Goal: Communication & Community: Answer question/provide support

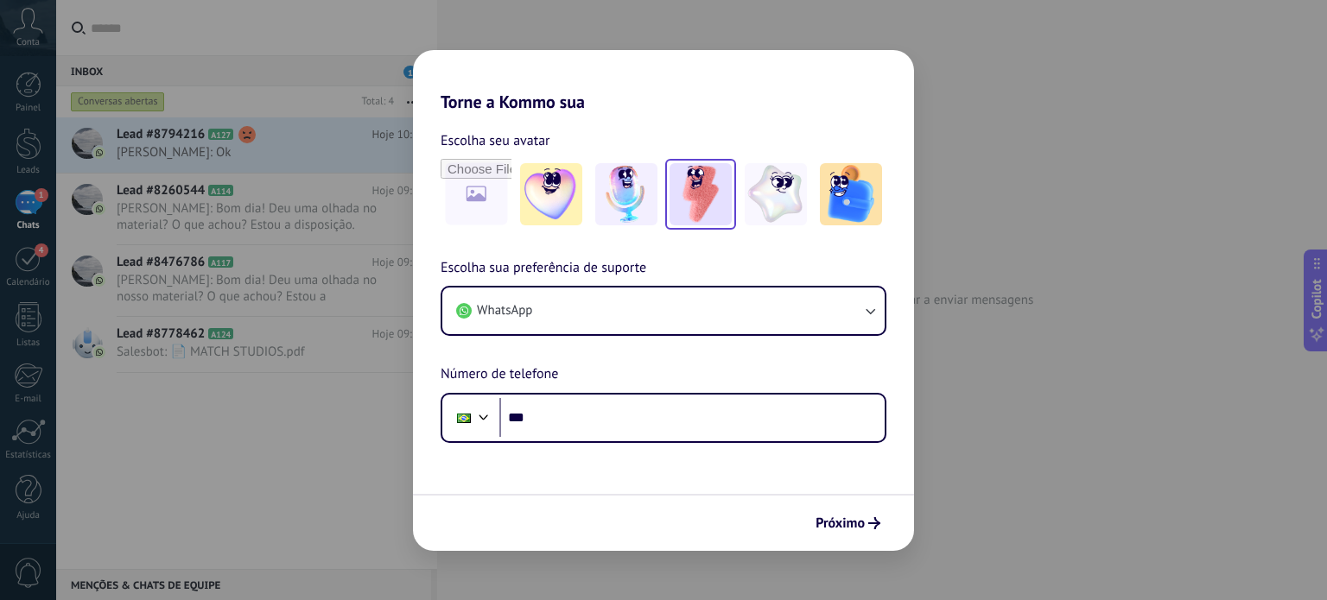
click at [707, 196] on img at bounding box center [700, 194] width 62 height 62
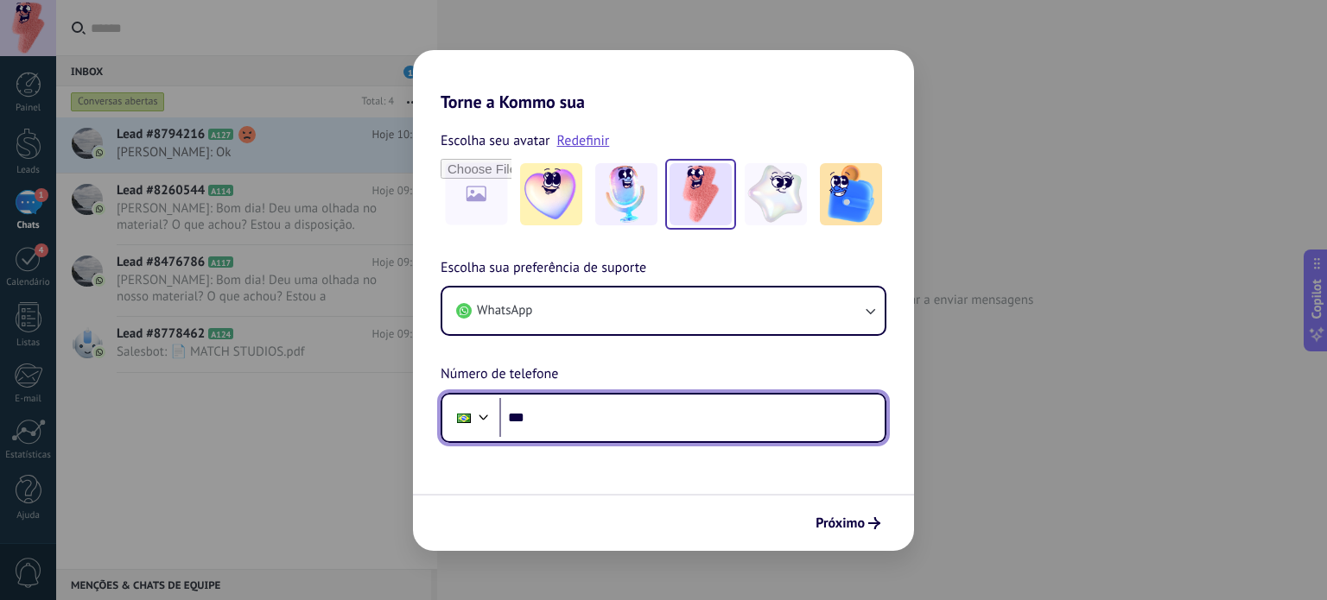
click at [573, 415] on input "***" at bounding box center [691, 418] width 385 height 40
type input "**********"
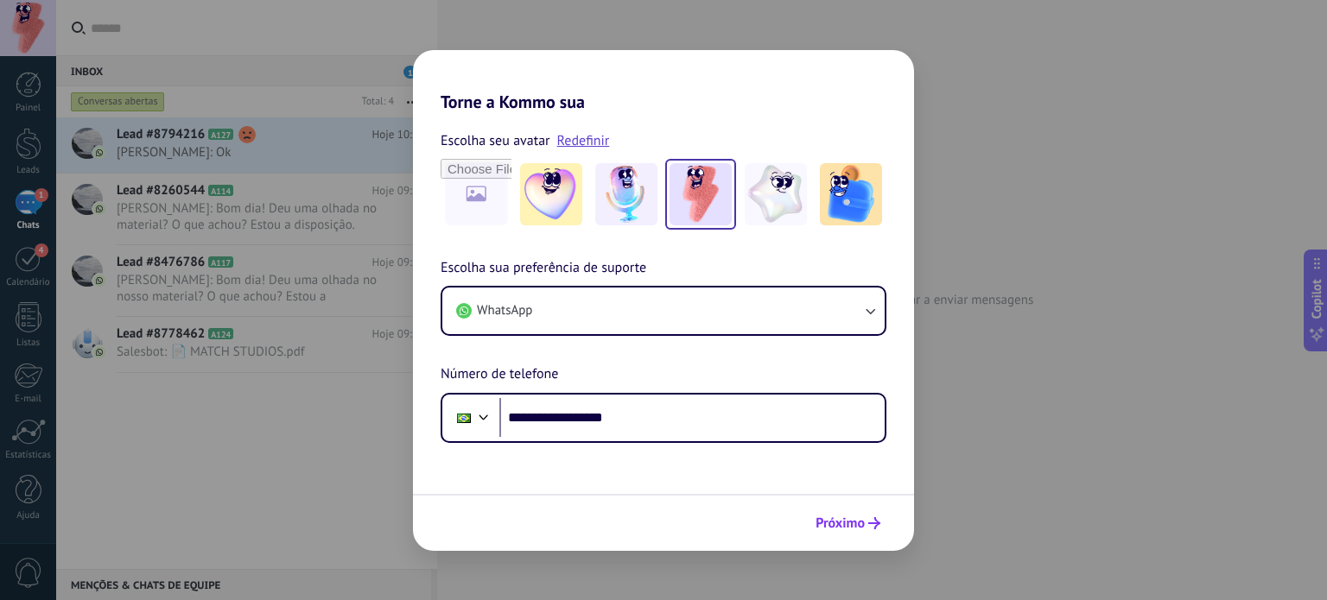
click at [850, 520] on span "Próximo" at bounding box center [839, 523] width 49 height 12
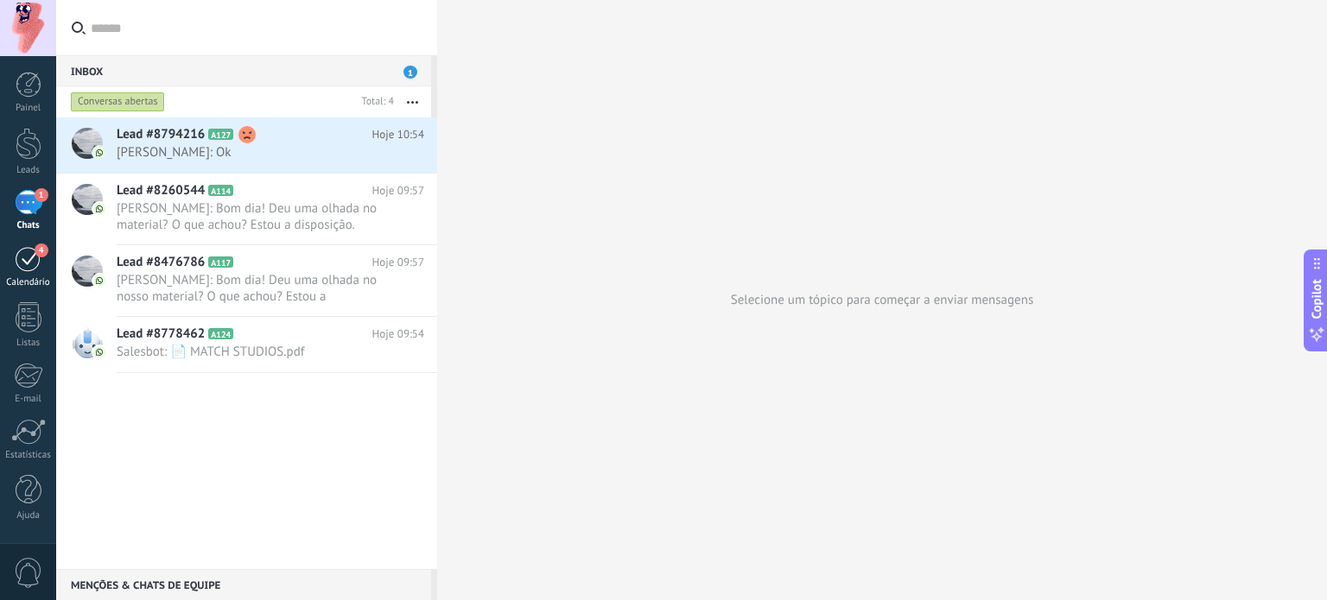
click at [34, 260] on div "4" at bounding box center [29, 258] width 28 height 27
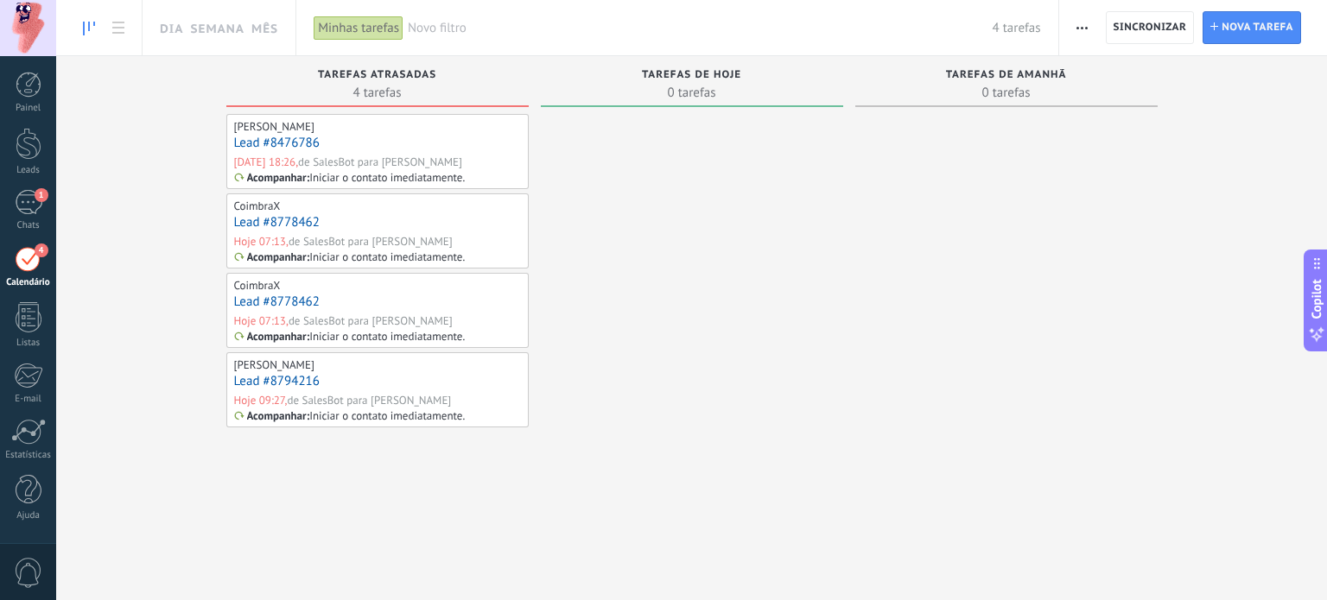
click at [327, 151] on div "Lead #8476786" at bounding box center [377, 144] width 287 height 18
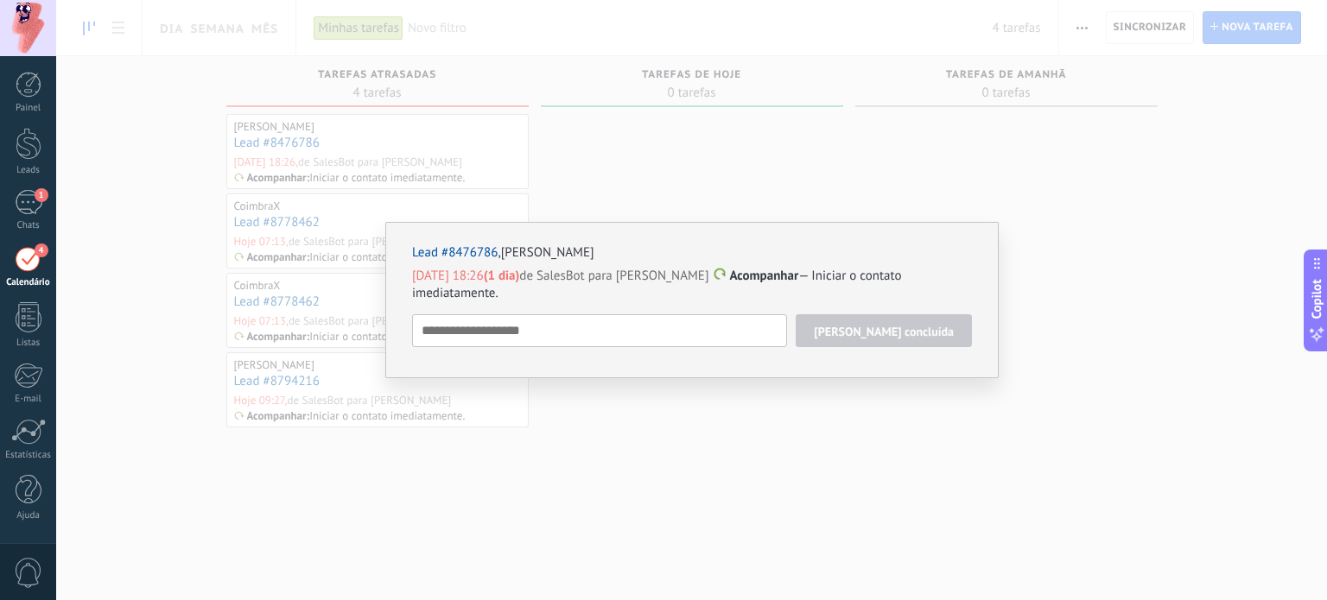
click at [895, 155] on div "Lead #8476786 , [PERSON_NAME] [DATE] 18:26 (1 dia) de SalesBot para [PERSON_NAM…" at bounding box center [691, 300] width 1271 height 600
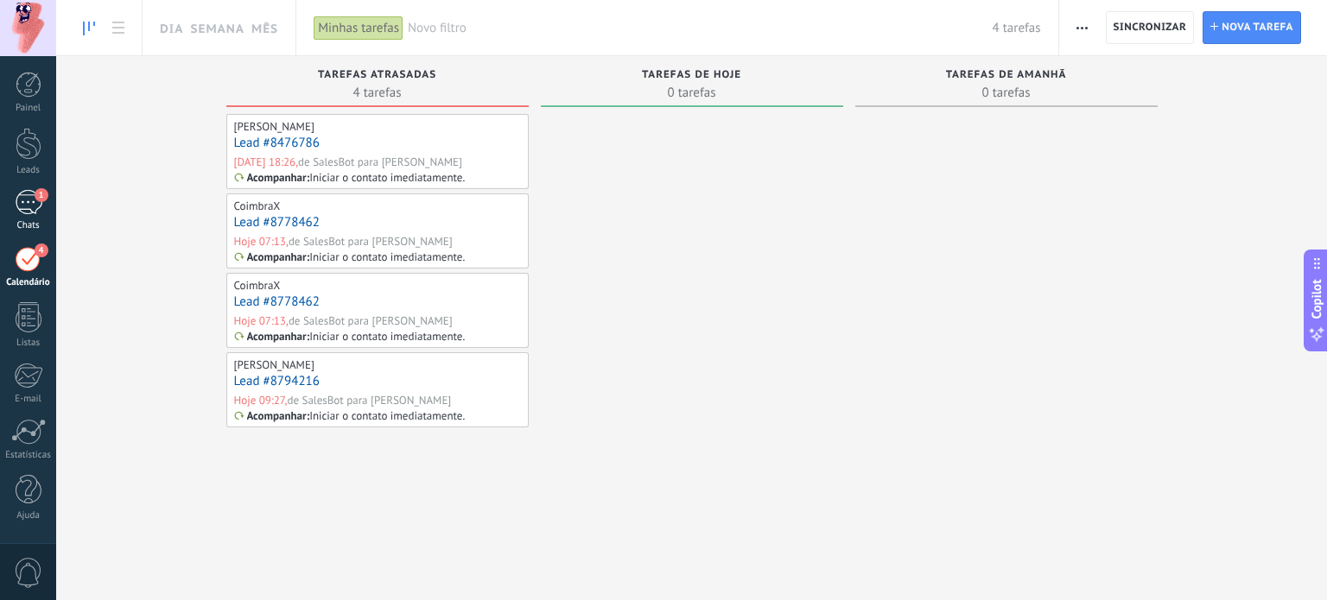
click at [41, 203] on div "1" at bounding box center [29, 202] width 28 height 25
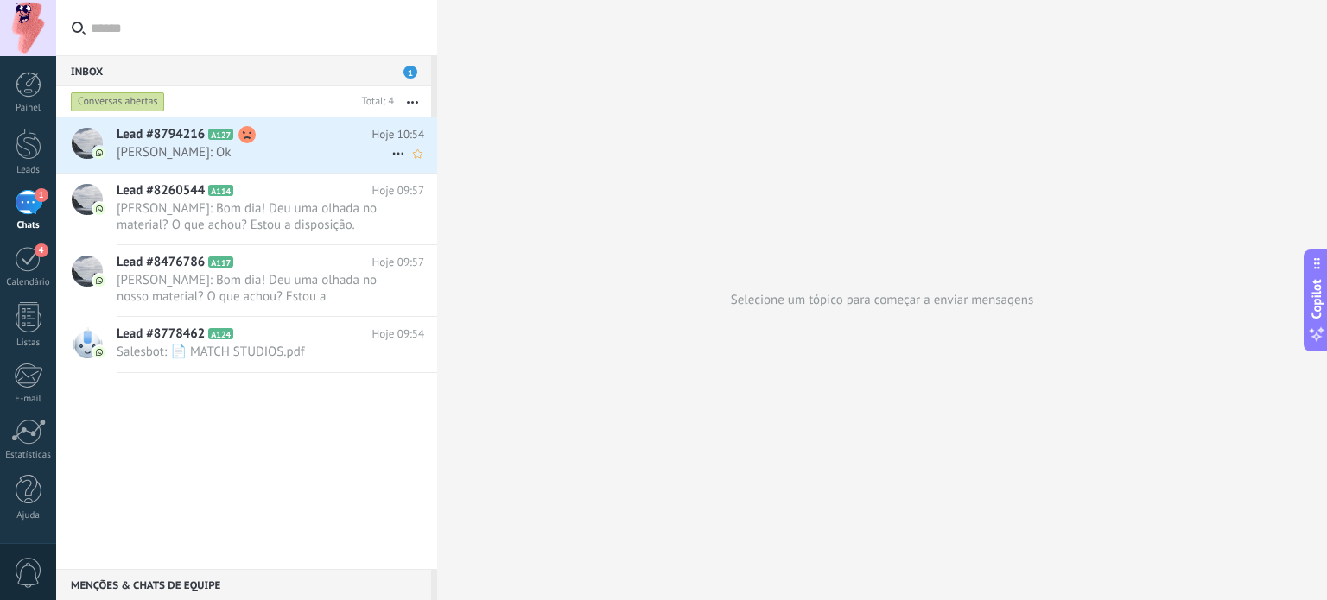
click at [212, 142] on h2 "Lead #8794216 A127" at bounding box center [245, 134] width 256 height 17
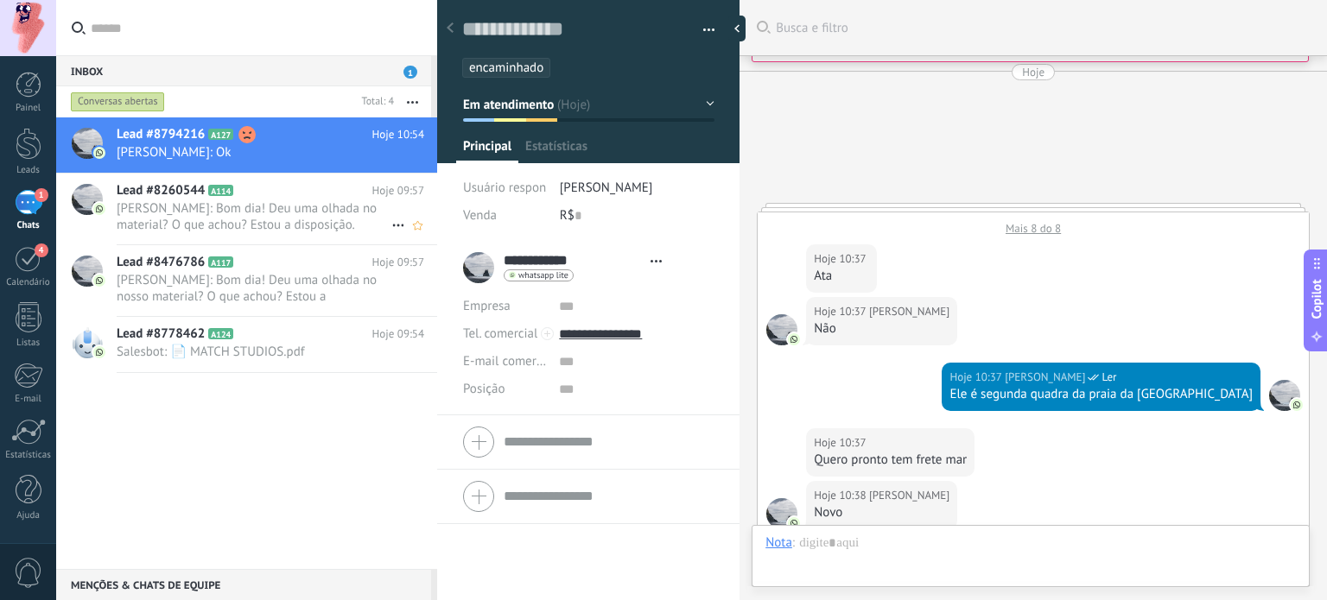
scroll to position [25, 0]
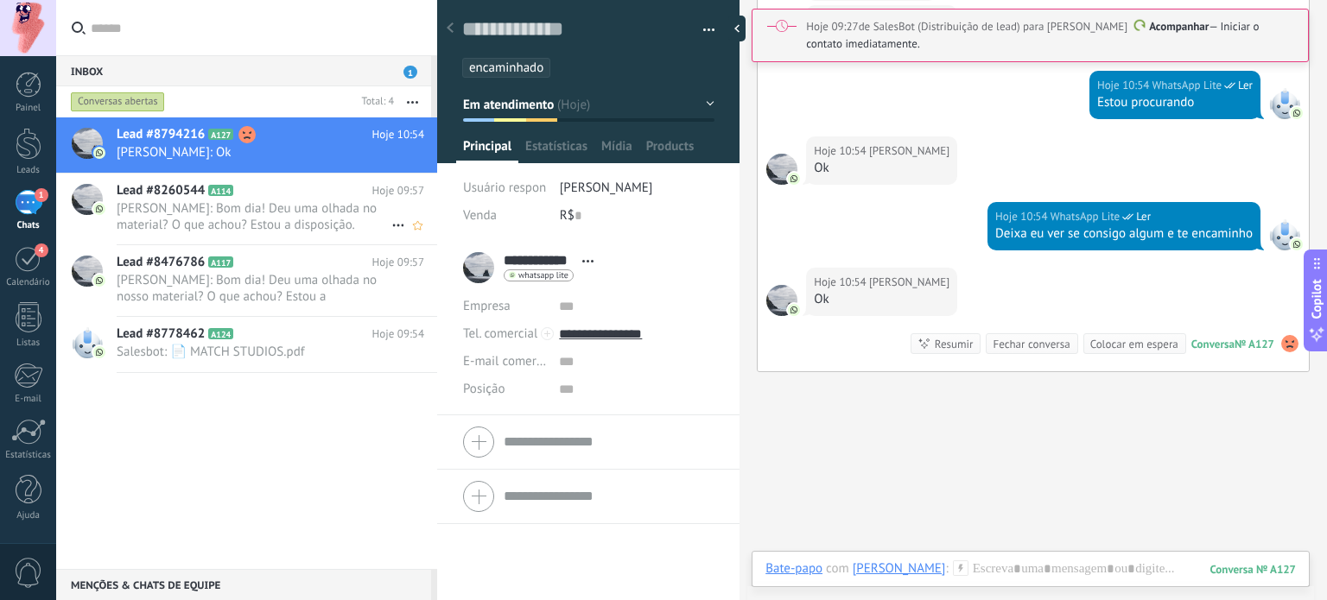
click at [235, 203] on span "[PERSON_NAME]: Bom dia! Deu uma olhada no material? O que achou? Estou a dispos…" at bounding box center [254, 216] width 275 height 33
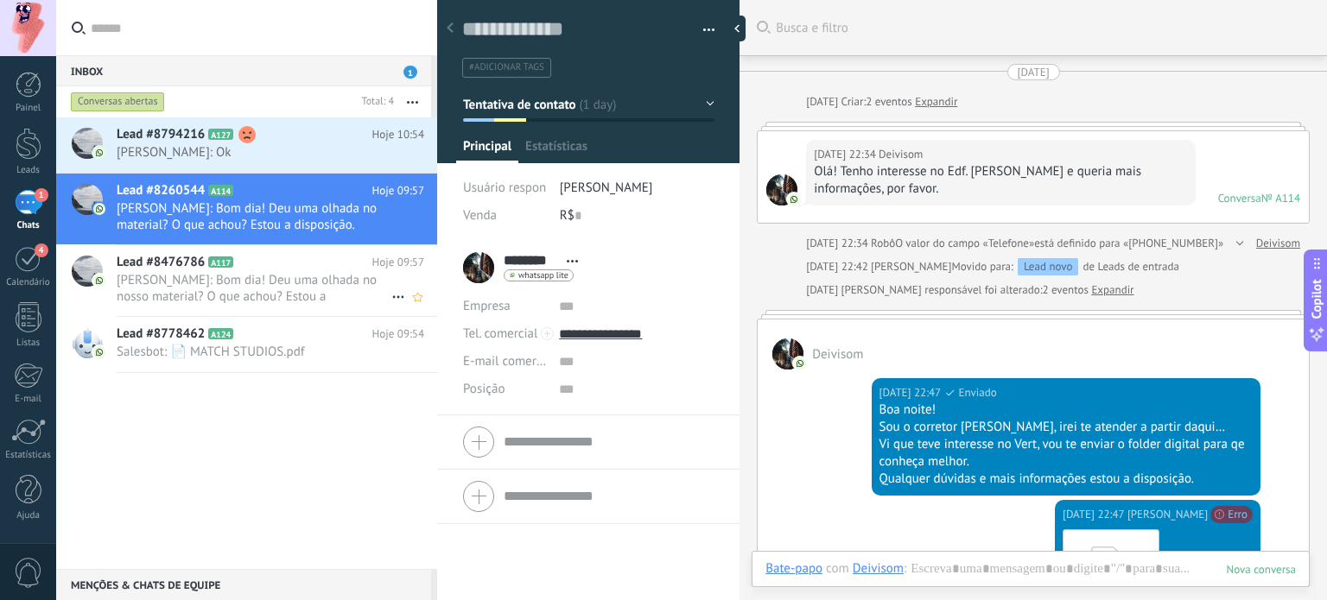
scroll to position [754, 0]
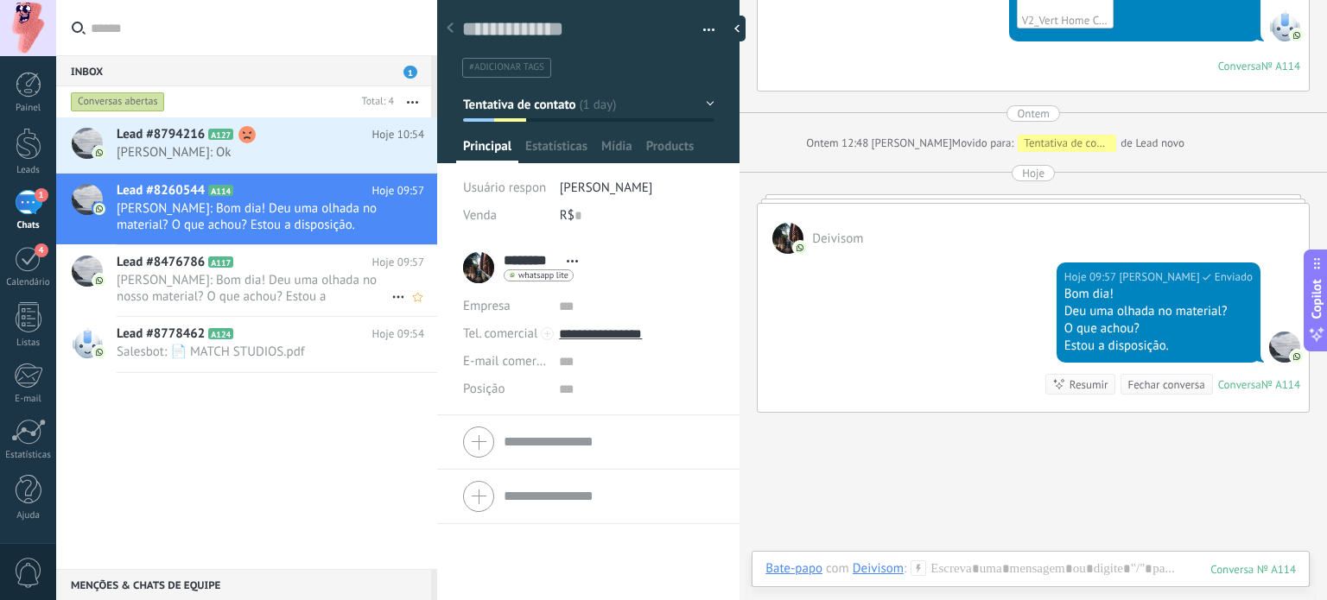
click at [251, 280] on span "[PERSON_NAME]: Bom dia! Deu uma olhada no nosso material? O que achou? Estou a …" at bounding box center [254, 288] width 275 height 33
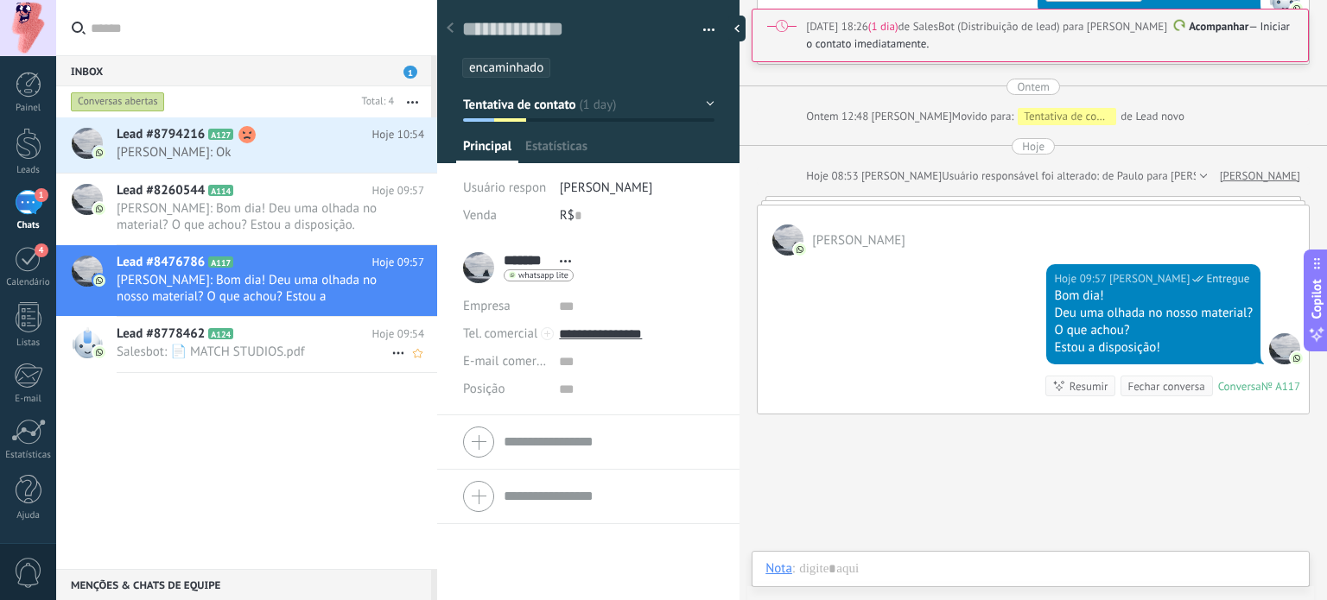
scroll to position [25, 0]
click at [242, 350] on span "Salesbot: 📄 MATCH STUDIOS.pdf" at bounding box center [254, 352] width 275 height 16
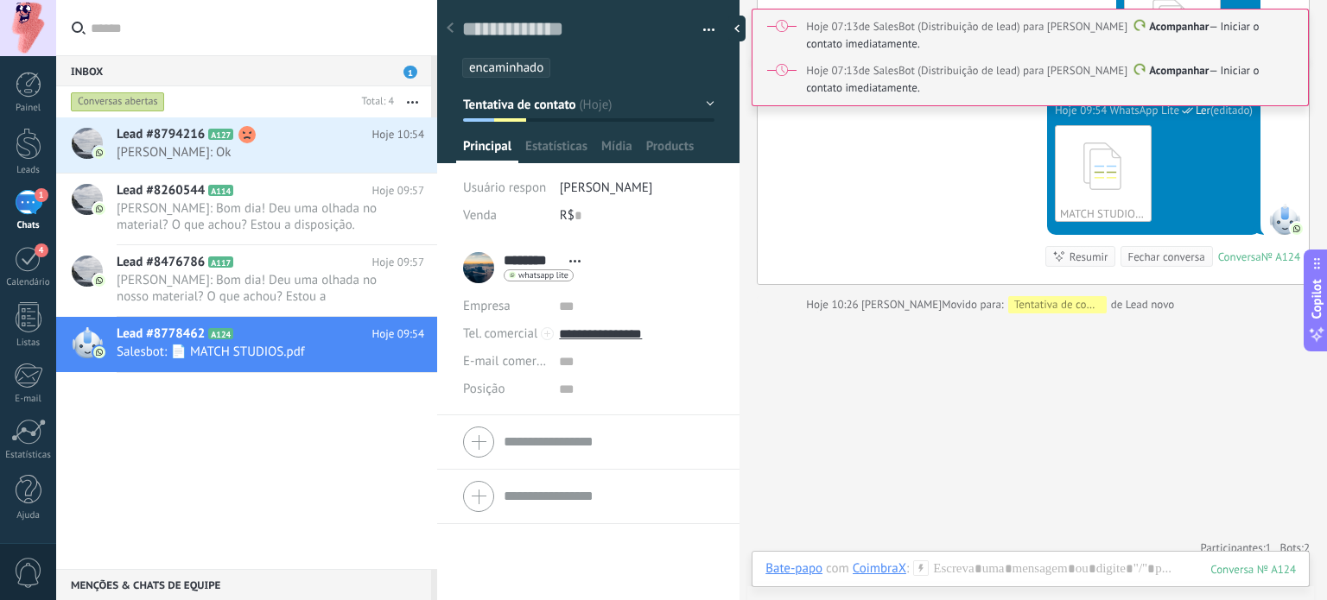
scroll to position [1188, 0]
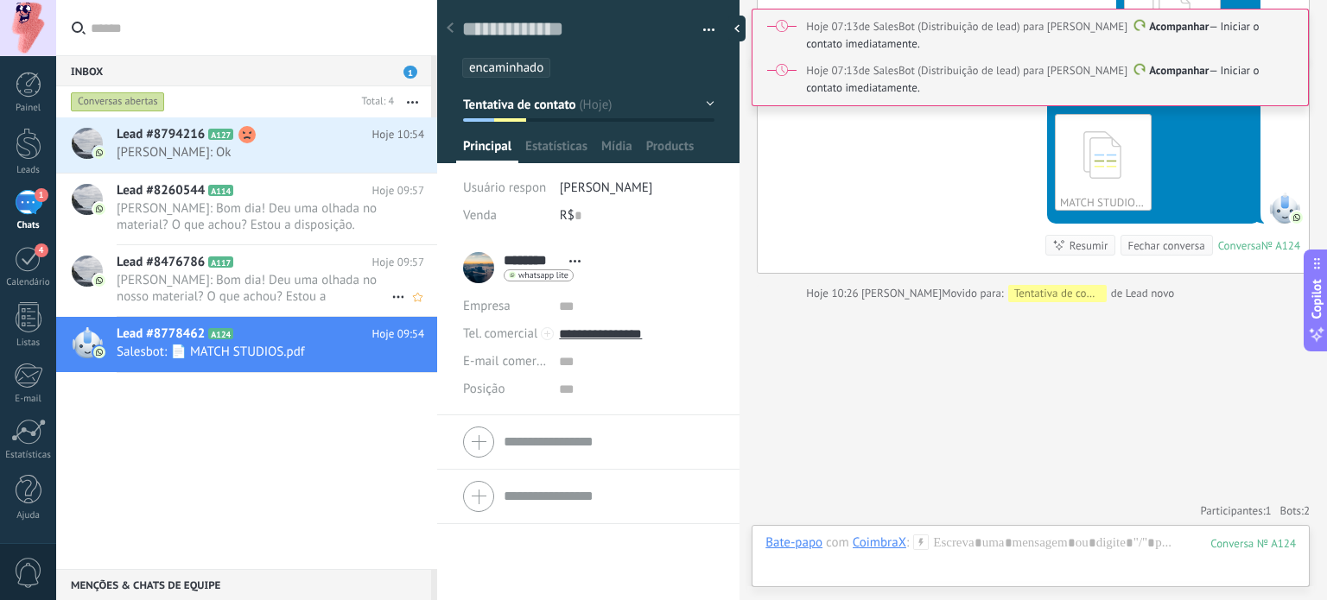
click at [228, 285] on span "[PERSON_NAME]: Bom dia! Deu uma olhada no nosso material? O que achou? Estou a …" at bounding box center [254, 288] width 275 height 33
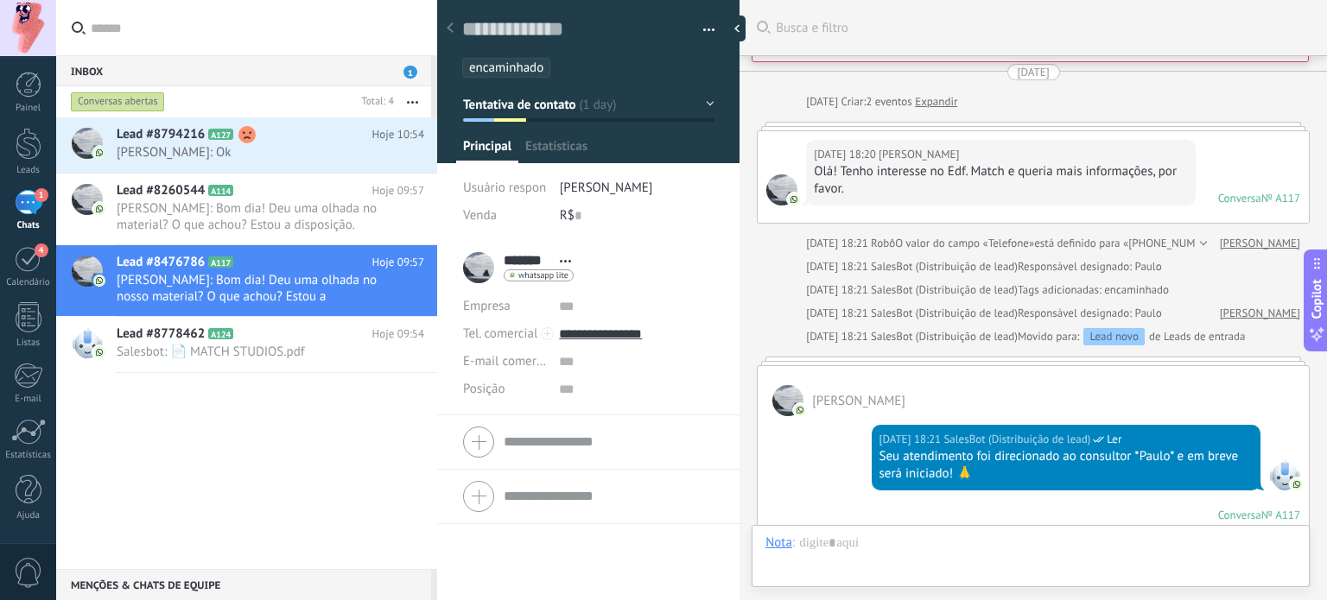
scroll to position [1781, 0]
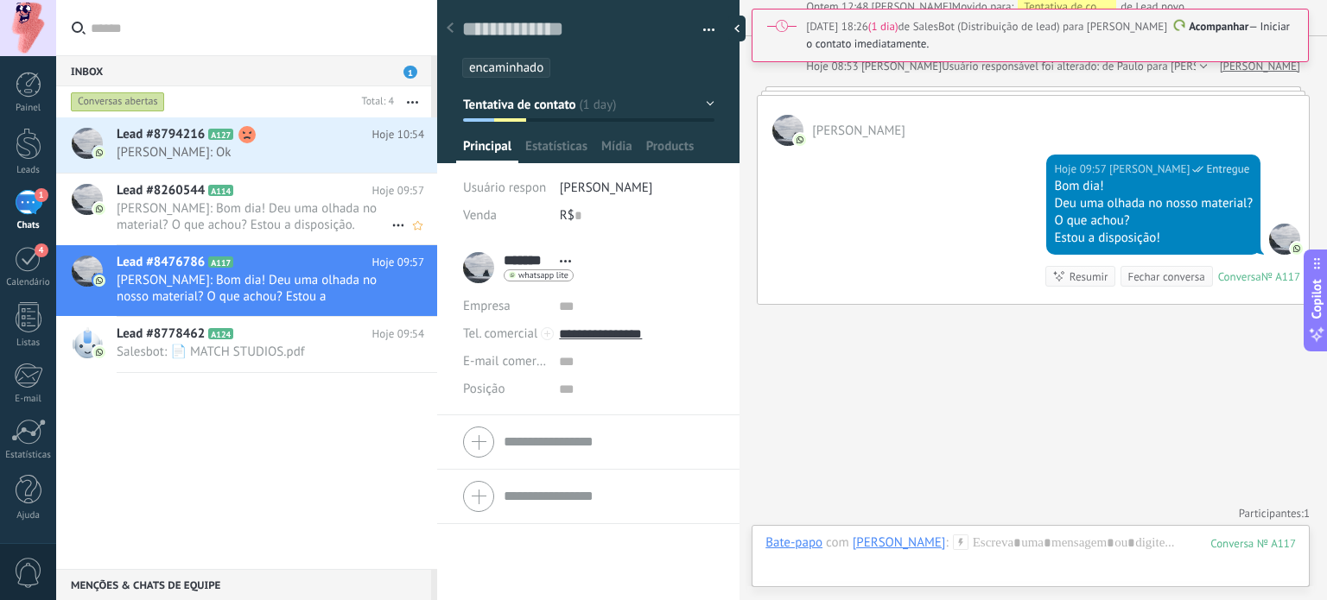
click at [204, 213] on span "[PERSON_NAME]: Bom dia! Deu uma olhada no material? O que achou? Estou a dispos…" at bounding box center [254, 216] width 275 height 33
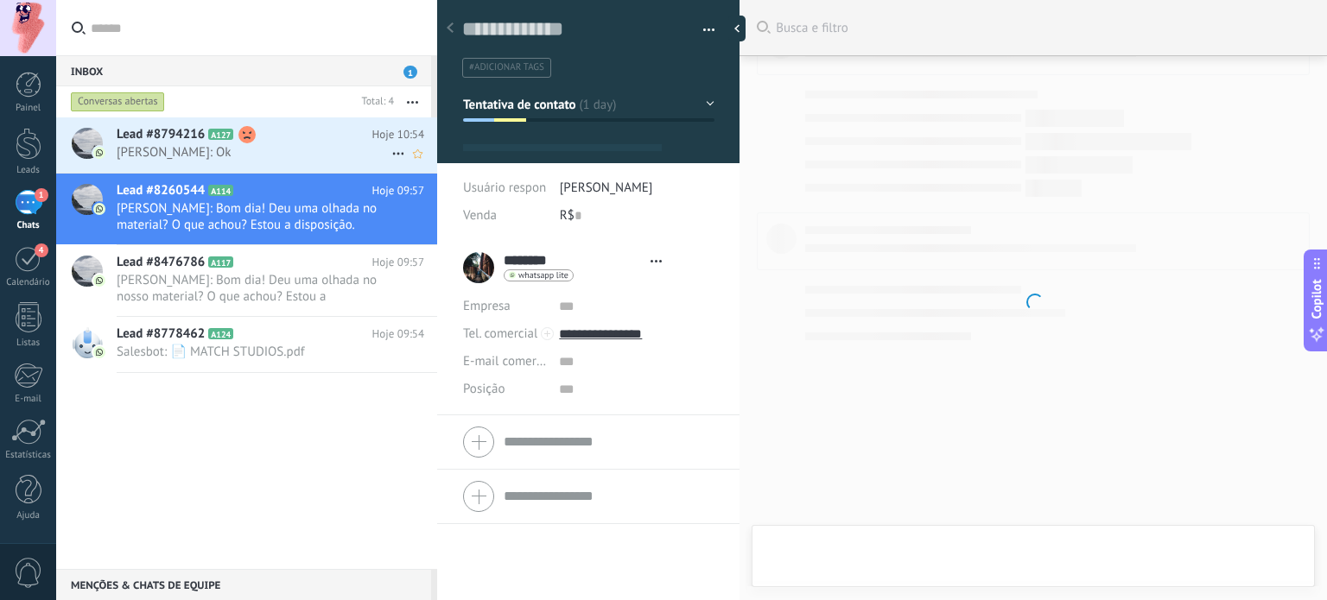
click at [204, 130] on span "Lead #8794216" at bounding box center [161, 134] width 88 height 17
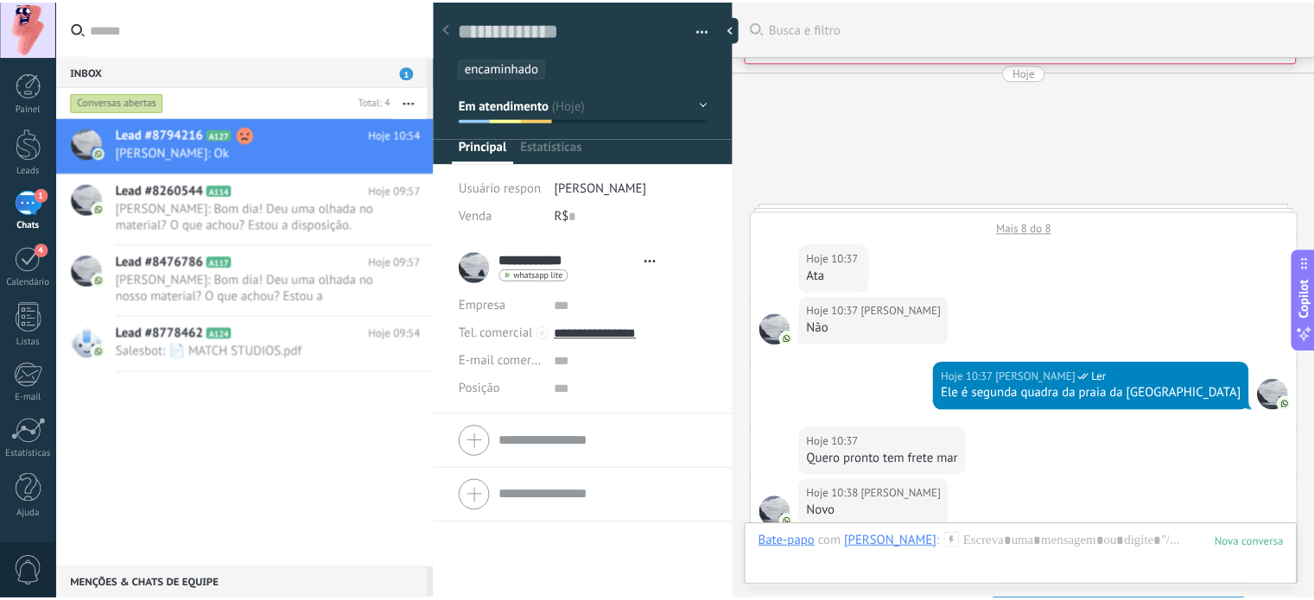
scroll to position [25, 0]
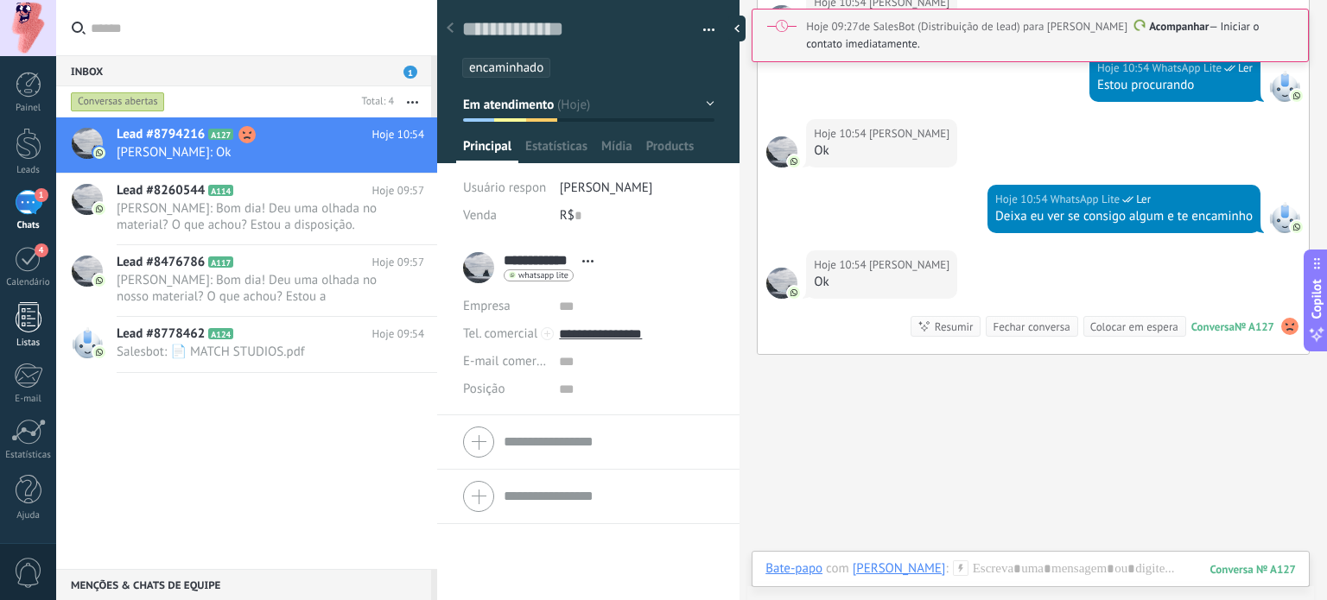
click at [27, 320] on div at bounding box center [29, 317] width 26 height 30
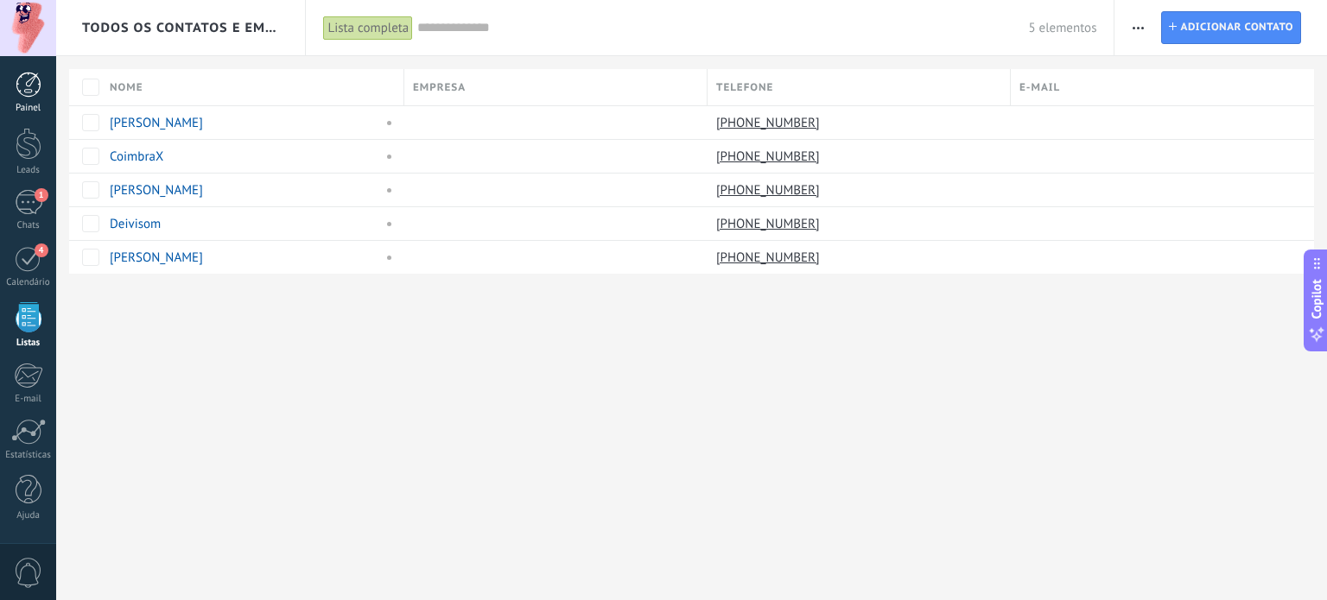
click at [30, 89] on div at bounding box center [29, 85] width 26 height 26
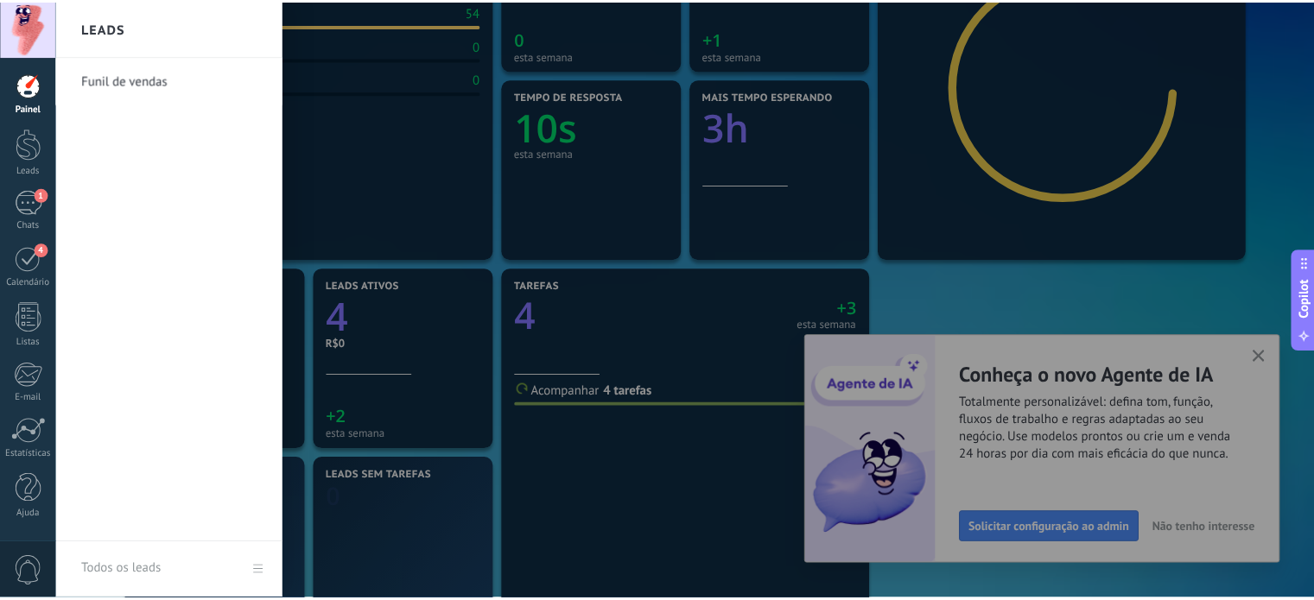
scroll to position [345, 0]
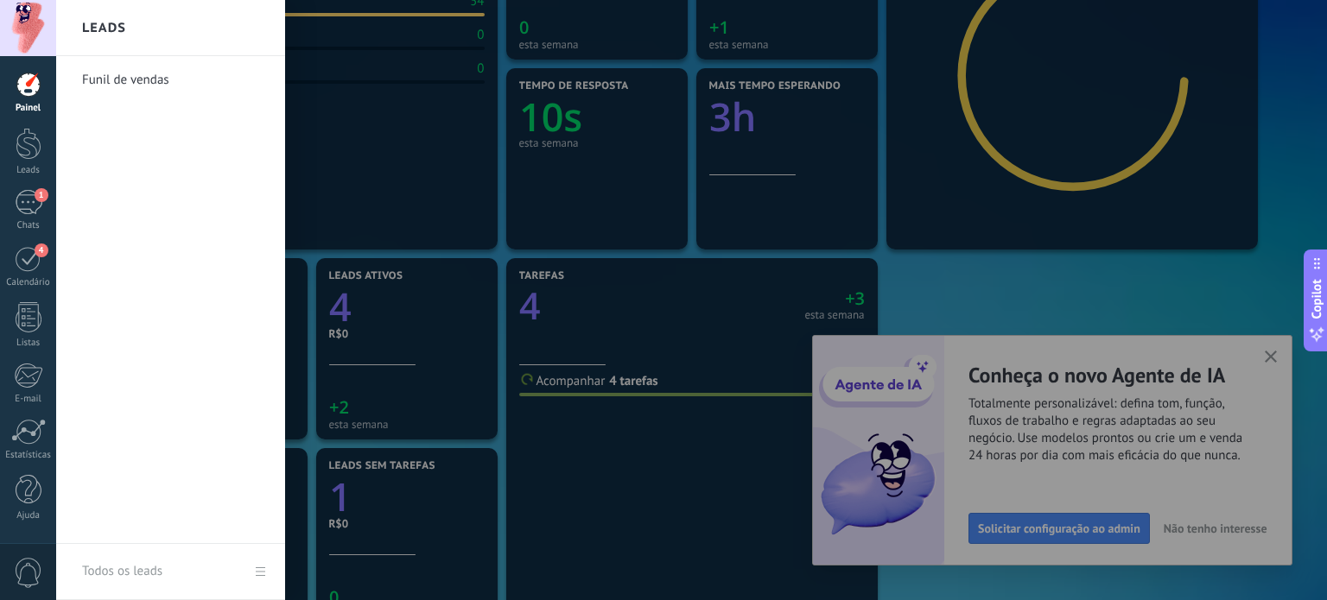
click at [1123, 295] on div at bounding box center [719, 300] width 1327 height 600
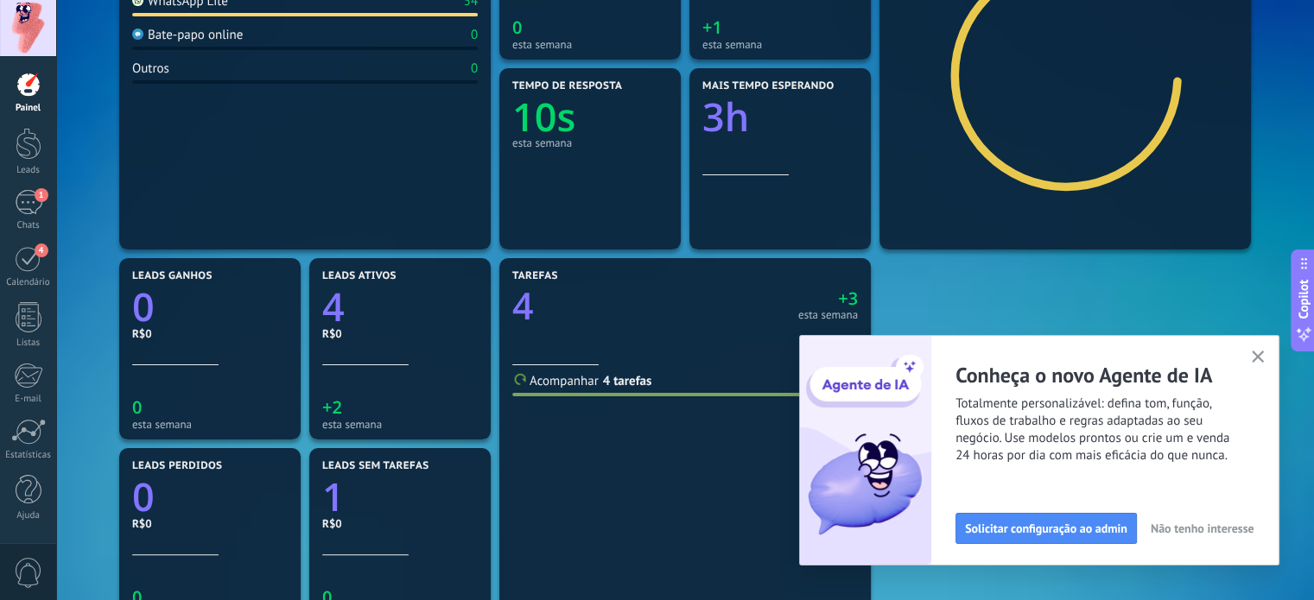
click at [1261, 352] on icon "button" at bounding box center [1258, 357] width 13 height 13
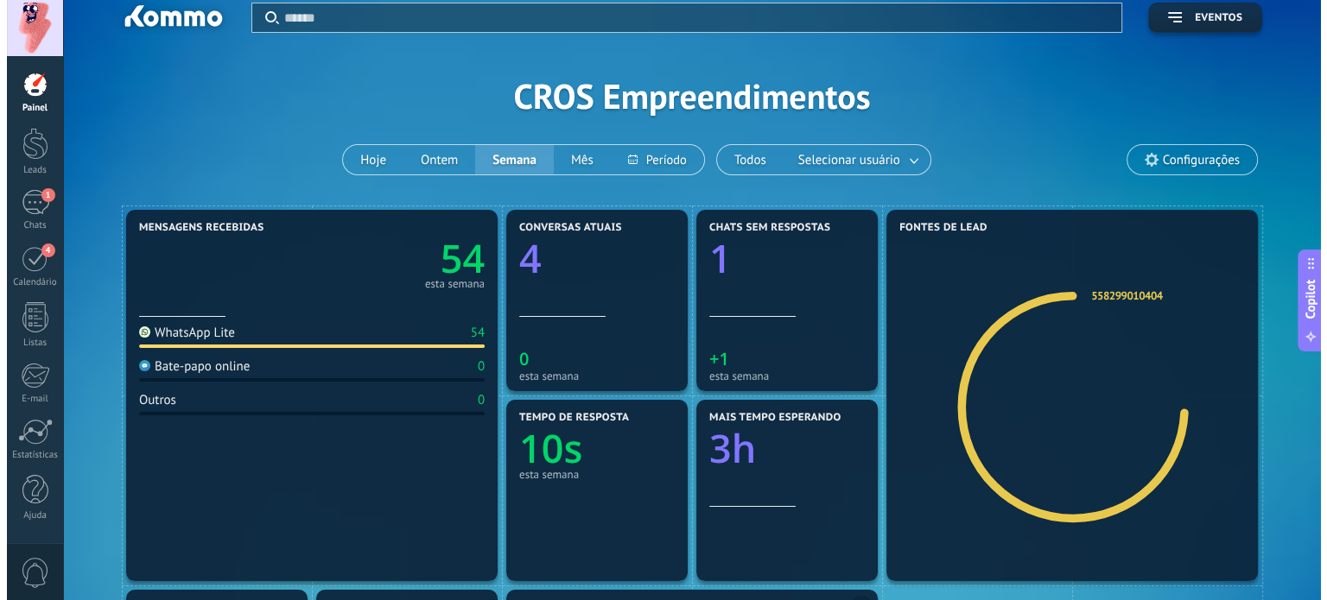
scroll to position [0, 0]
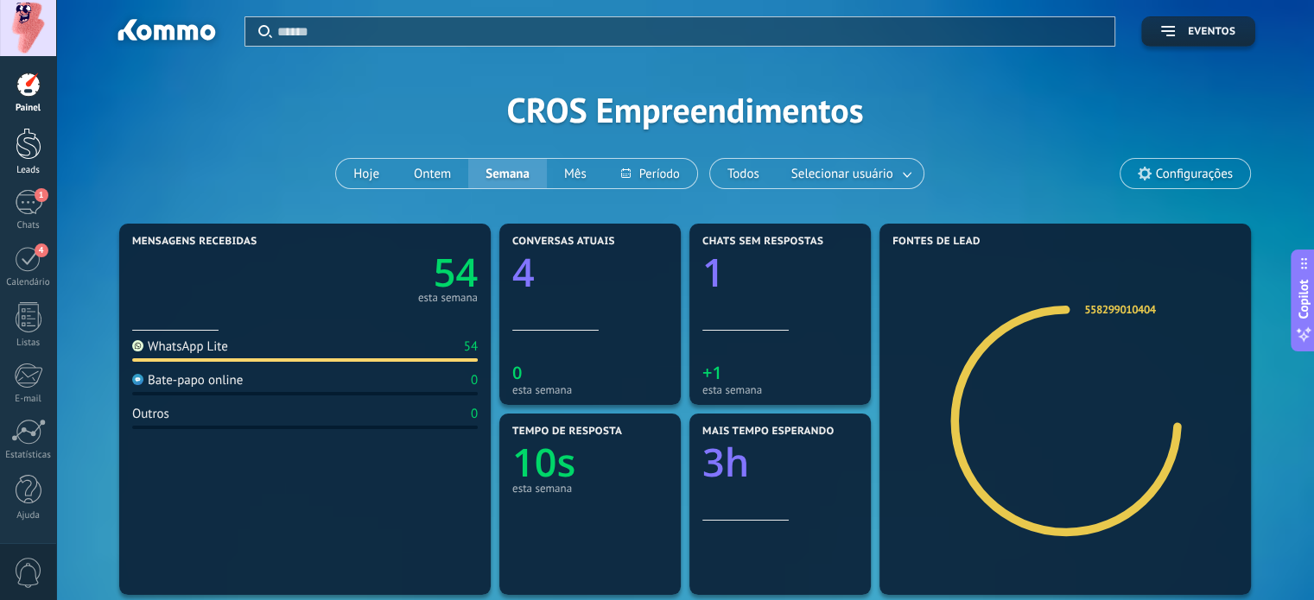
click at [25, 155] on div at bounding box center [29, 144] width 26 height 32
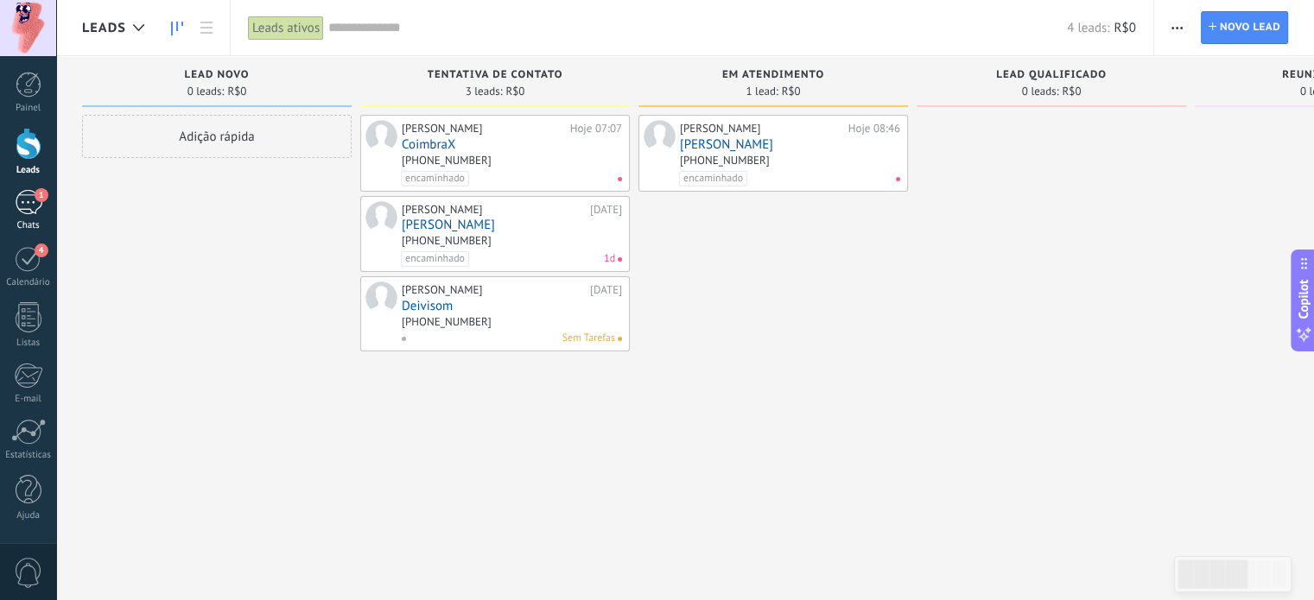
click at [28, 198] on div "1" at bounding box center [29, 202] width 28 height 25
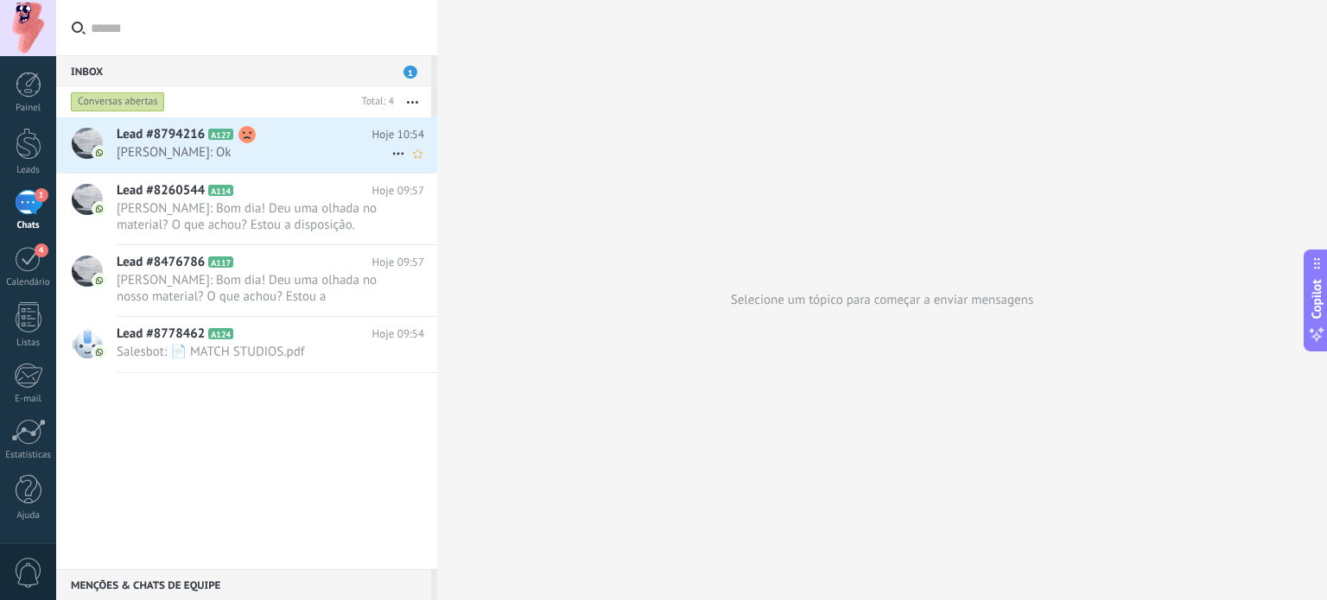
click at [198, 150] on span "[PERSON_NAME]: Ok" at bounding box center [254, 152] width 275 height 16
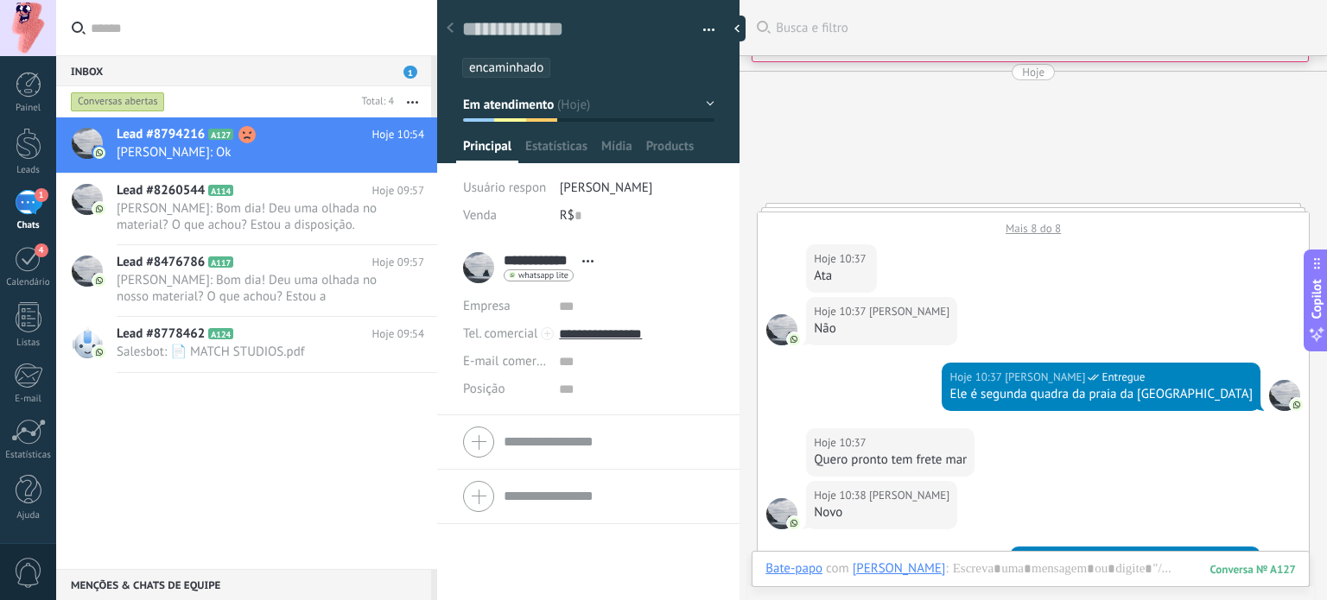
scroll to position [25, 0]
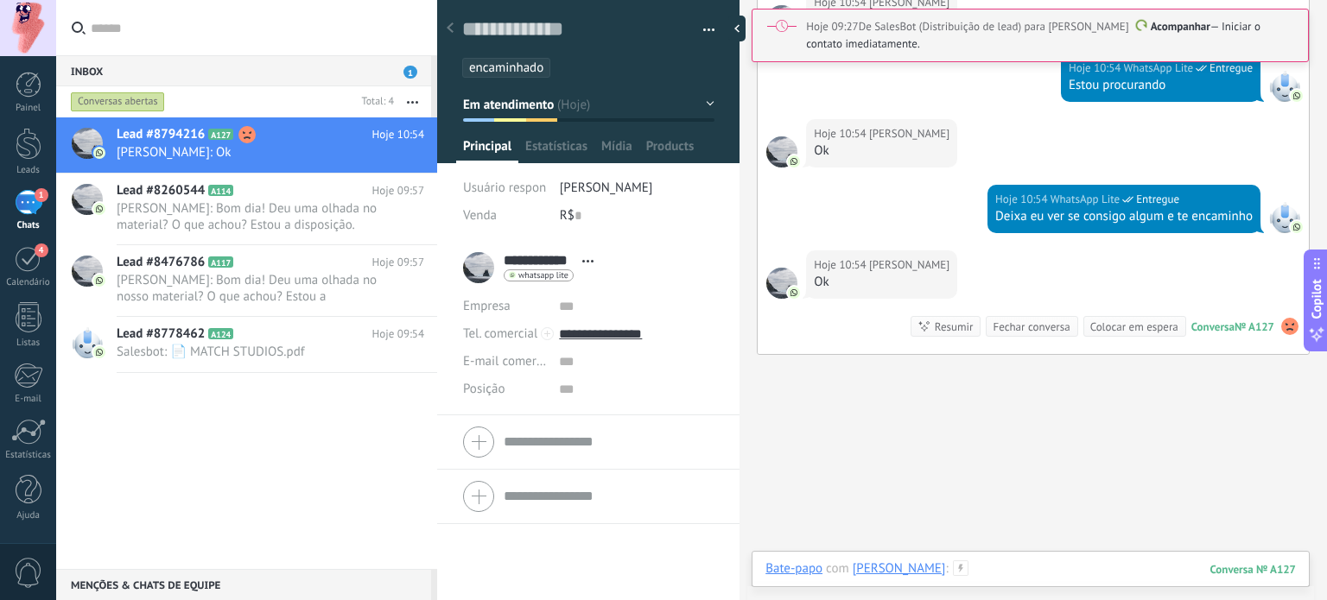
click at [1023, 567] on div at bounding box center [1030, 587] width 530 height 52
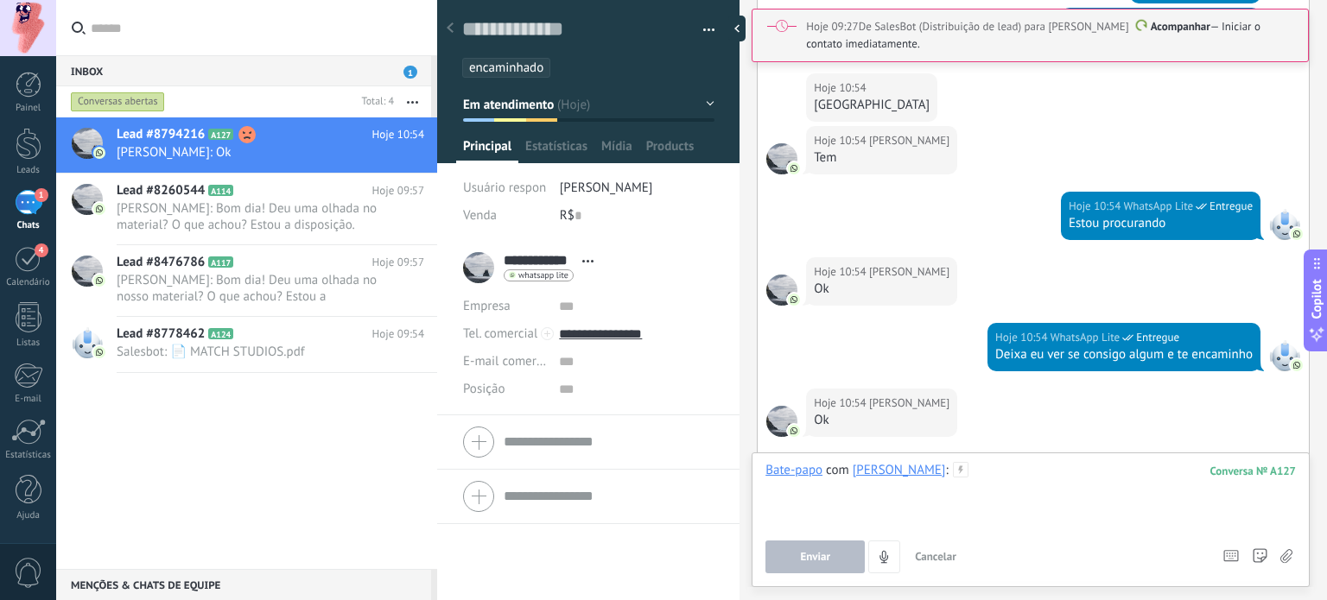
scroll to position [1422, 0]
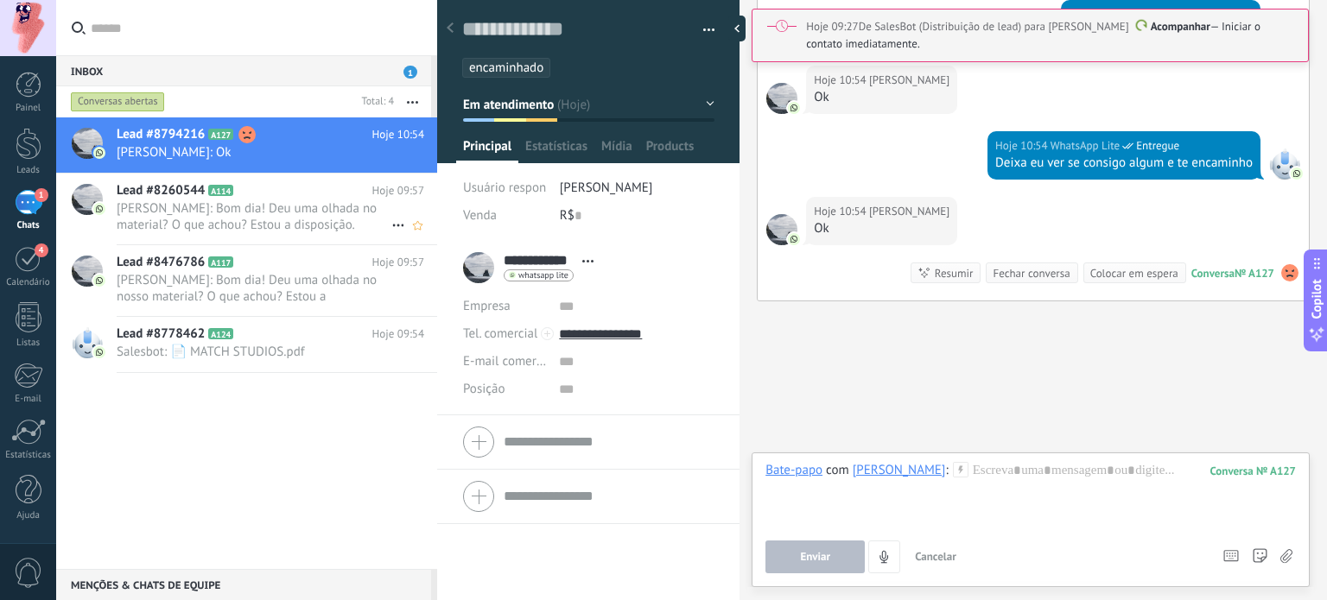
click at [162, 206] on span "[PERSON_NAME]: Bom dia! Deu uma olhada no material? O que achou? Estou a dispos…" at bounding box center [254, 216] width 275 height 33
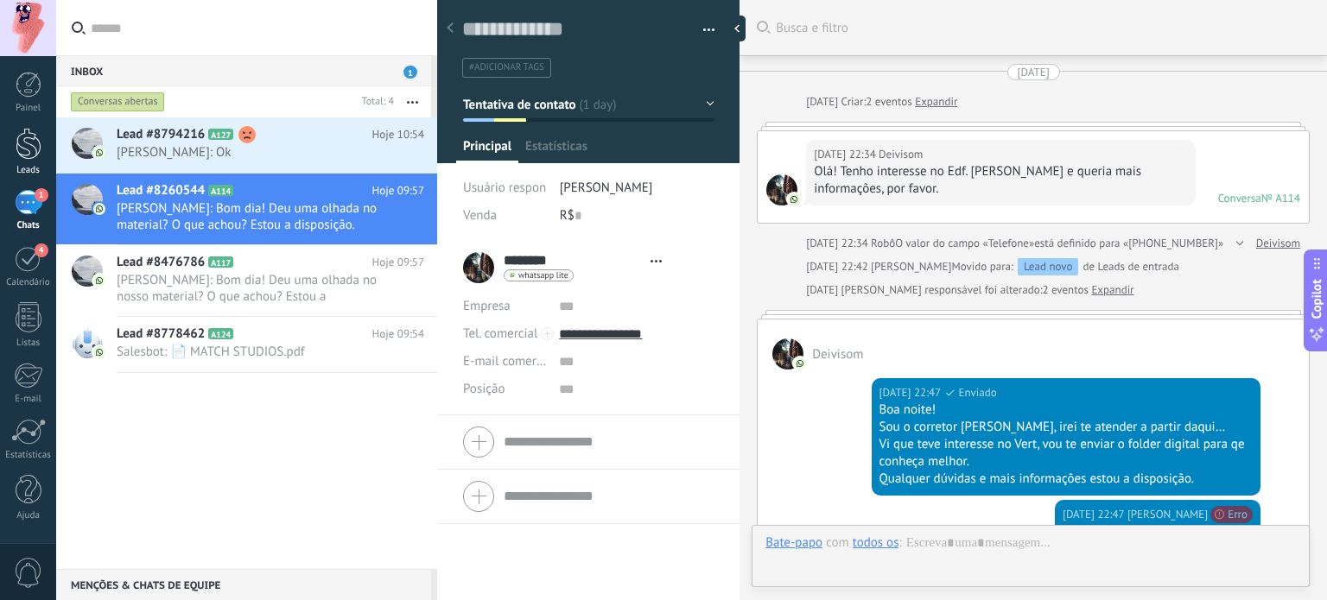
scroll to position [754, 0]
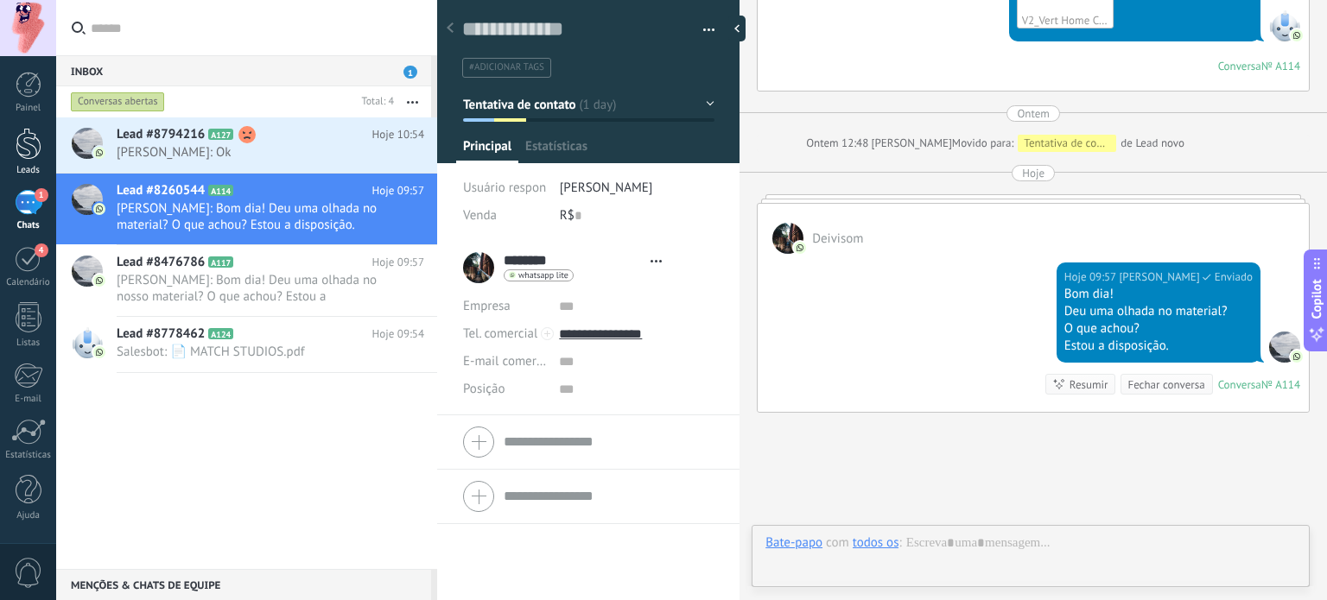
click at [29, 154] on div at bounding box center [29, 144] width 26 height 32
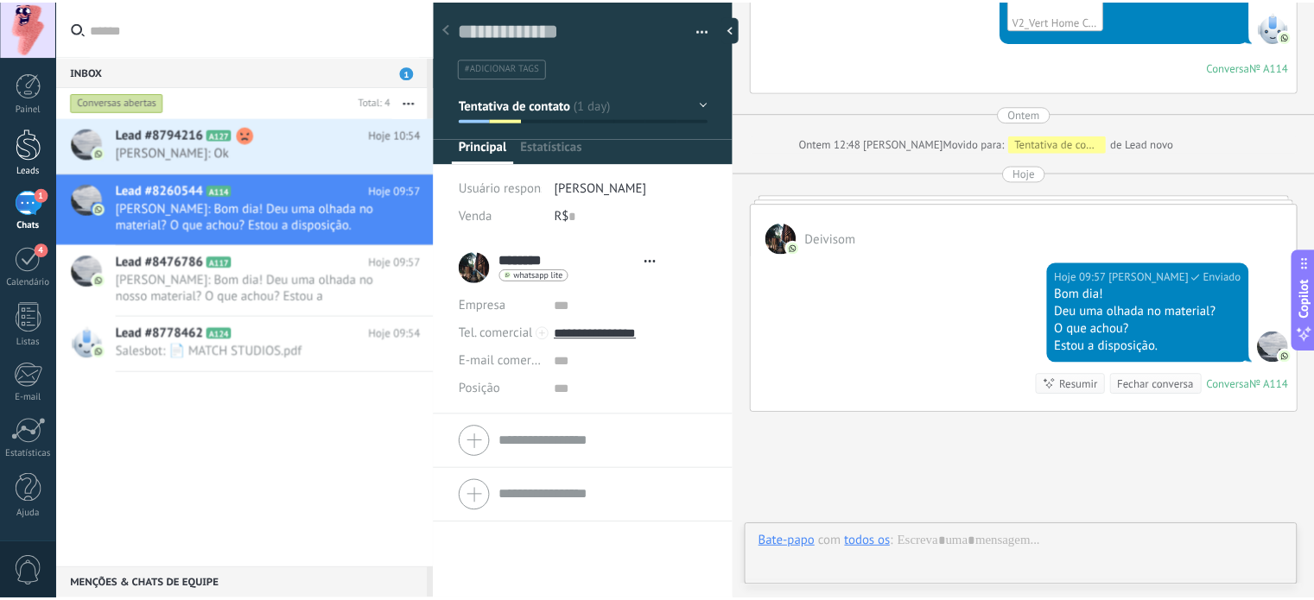
scroll to position [25, 0]
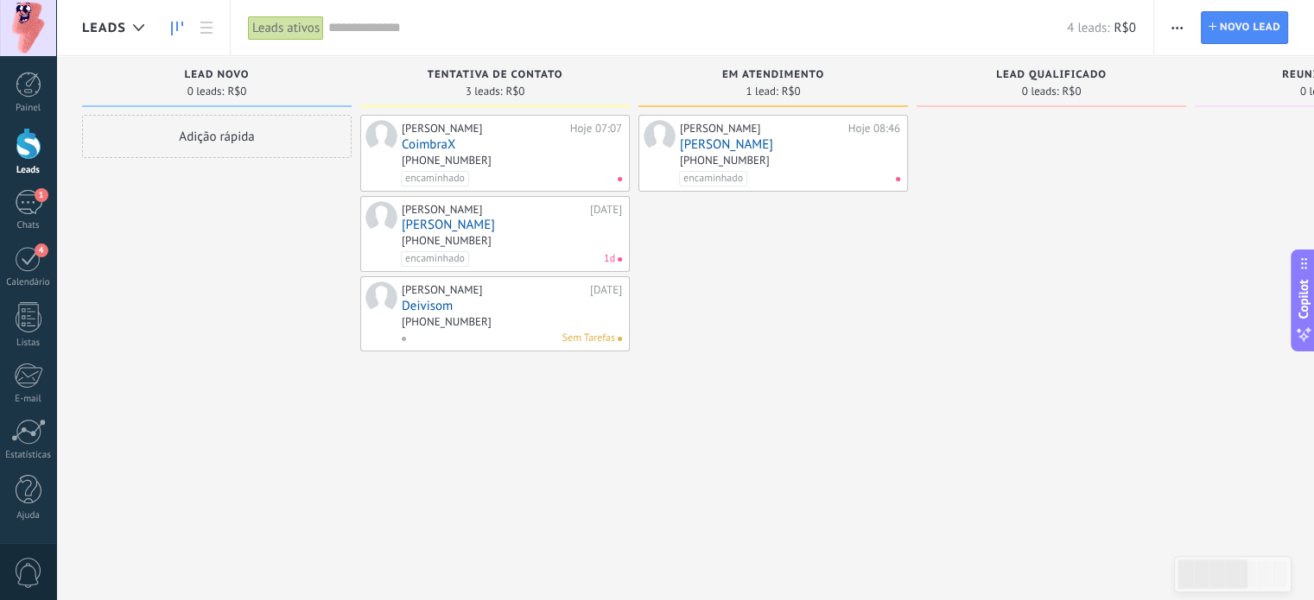
click at [719, 373] on div "[PERSON_NAME] 08:46 [PERSON_NAME] [PHONE_NUMBER] encaminhado" at bounding box center [772, 302] width 269 height 375
drag, startPoint x: 62, startPoint y: 0, endPoint x: 1085, endPoint y: 220, distance: 1046.1
click at [1085, 221] on div at bounding box center [1050, 302] width 269 height 375
drag, startPoint x: 1246, startPoint y: 0, endPoint x: 211, endPoint y: 282, distance: 1073.2
click at [218, 282] on div "Adição rápida" at bounding box center [216, 302] width 269 height 375
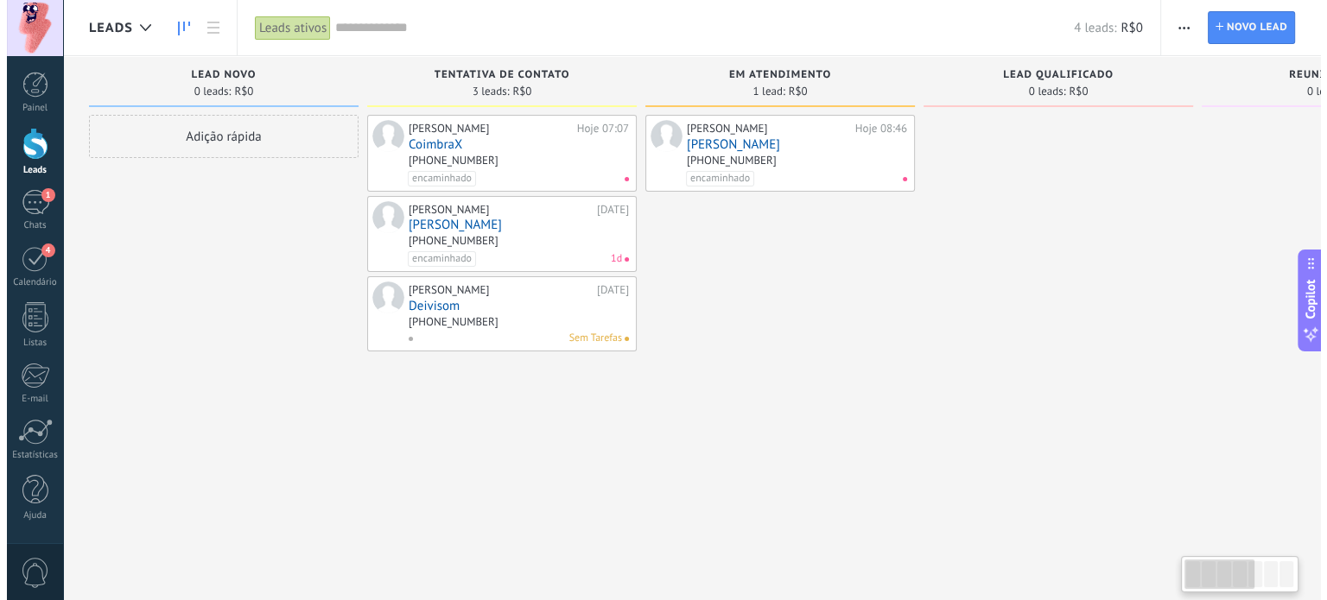
scroll to position [0, 2]
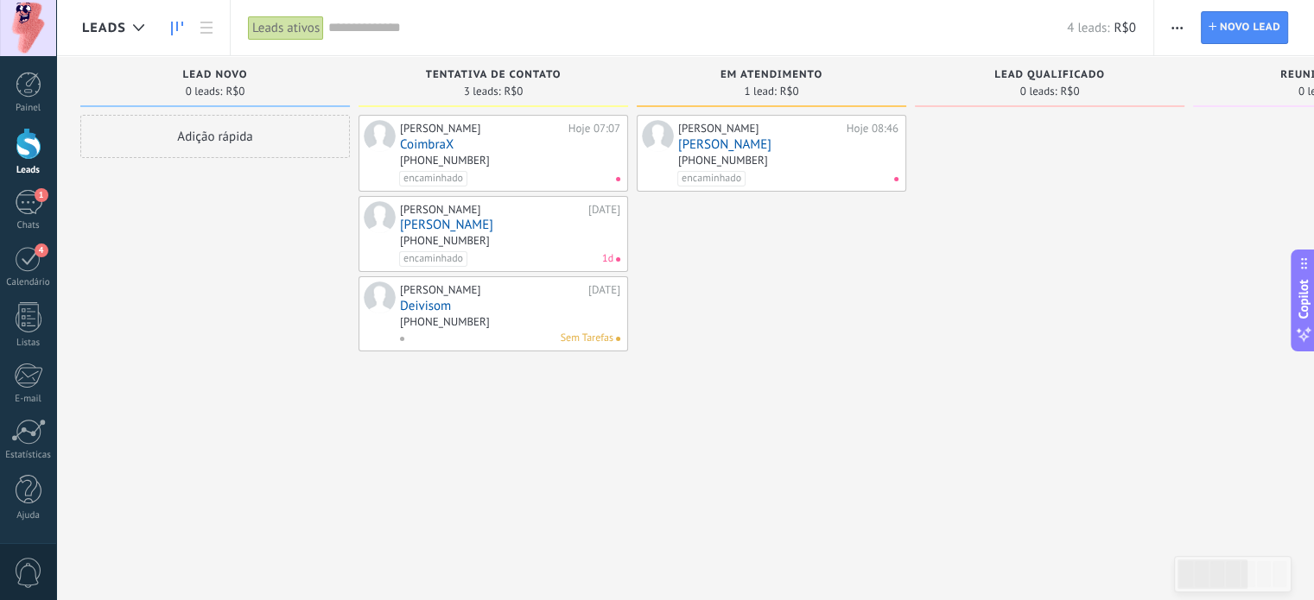
click at [27, 29] on div at bounding box center [28, 28] width 56 height 56
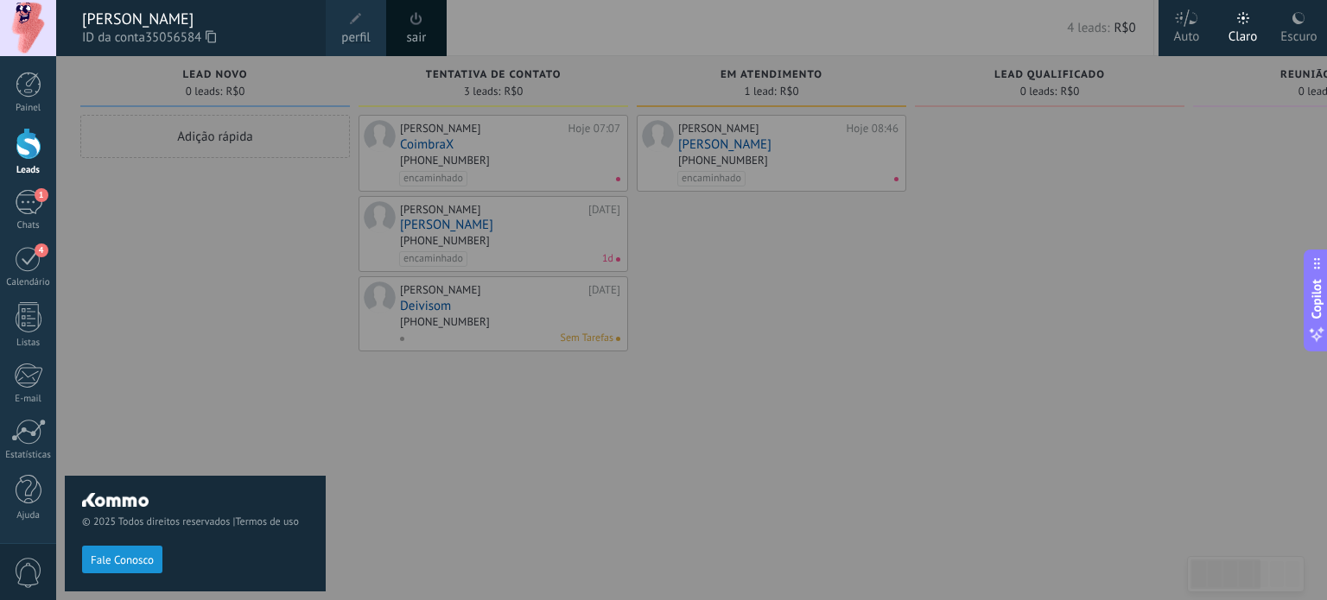
click at [28, 31] on div at bounding box center [28, 28] width 56 height 56
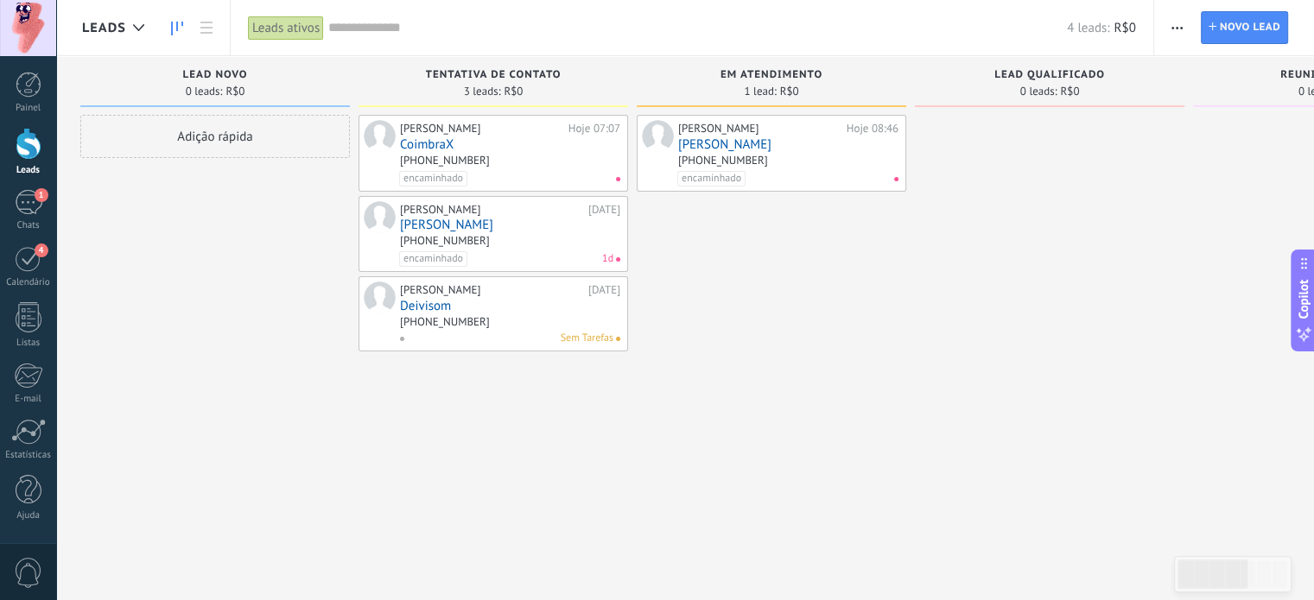
click at [810, 289] on div "[PERSON_NAME] 08:46 [PERSON_NAME] [PHONE_NUMBER] encaminhado" at bounding box center [771, 302] width 269 height 375
click at [471, 231] on link "[PERSON_NAME]" at bounding box center [510, 225] width 220 height 15
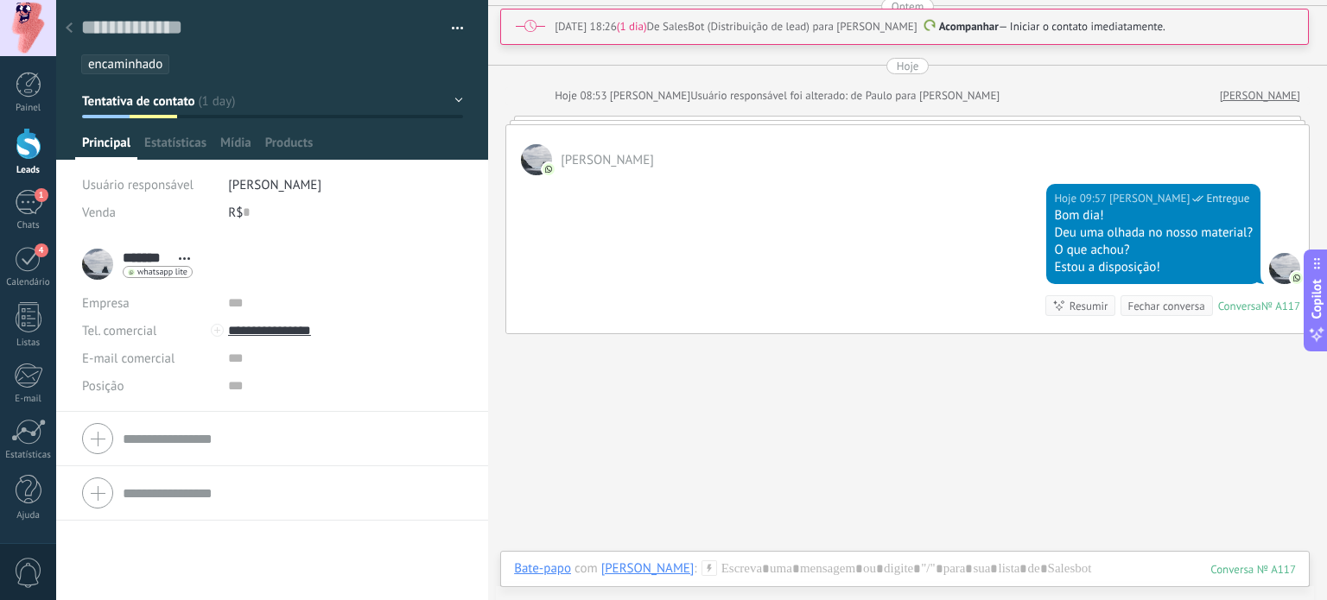
scroll to position [1713, 0]
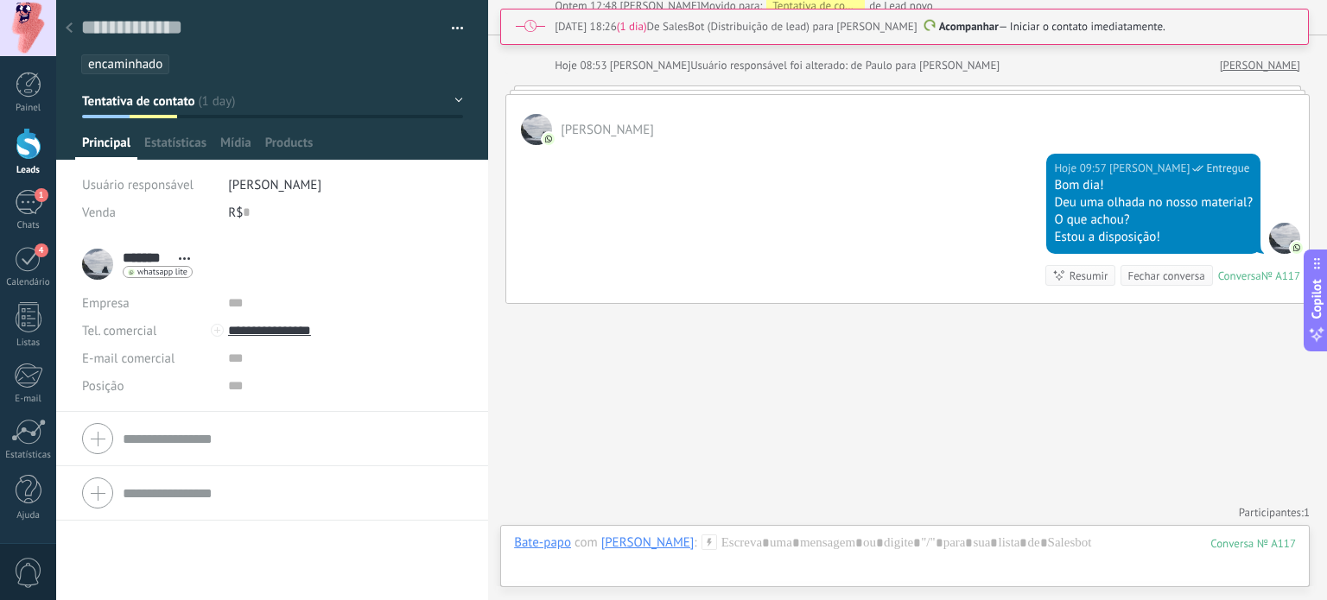
click at [631, 542] on div "[PERSON_NAME]" at bounding box center [647, 543] width 93 height 16
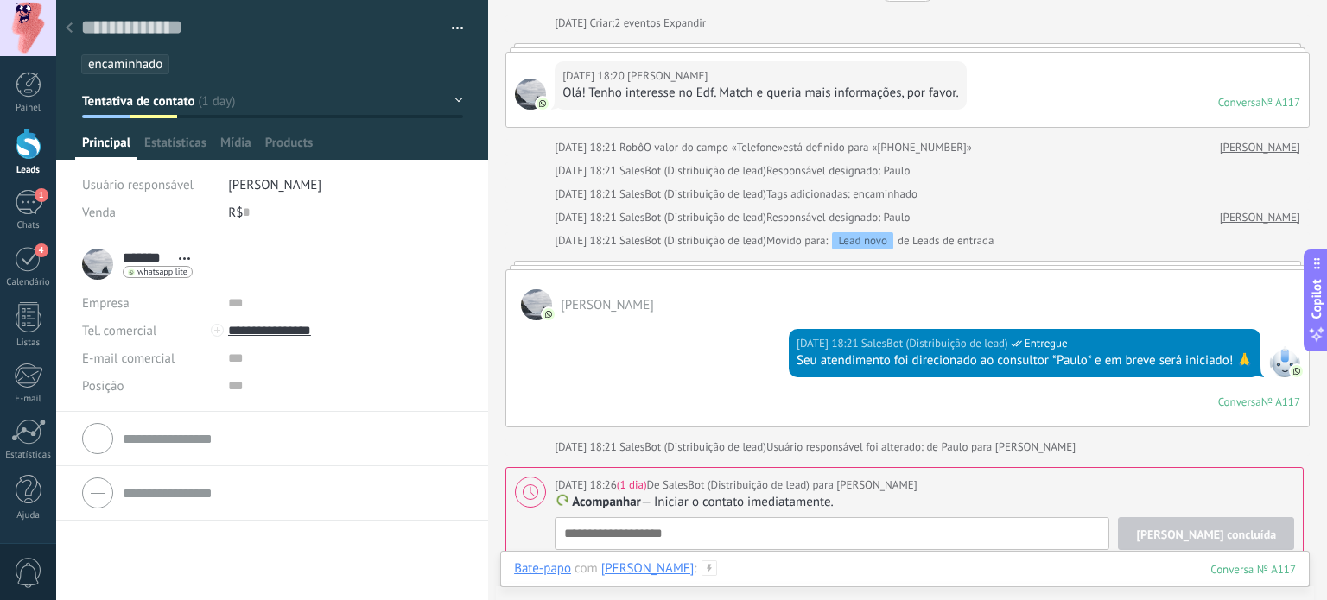
scroll to position [173, 0]
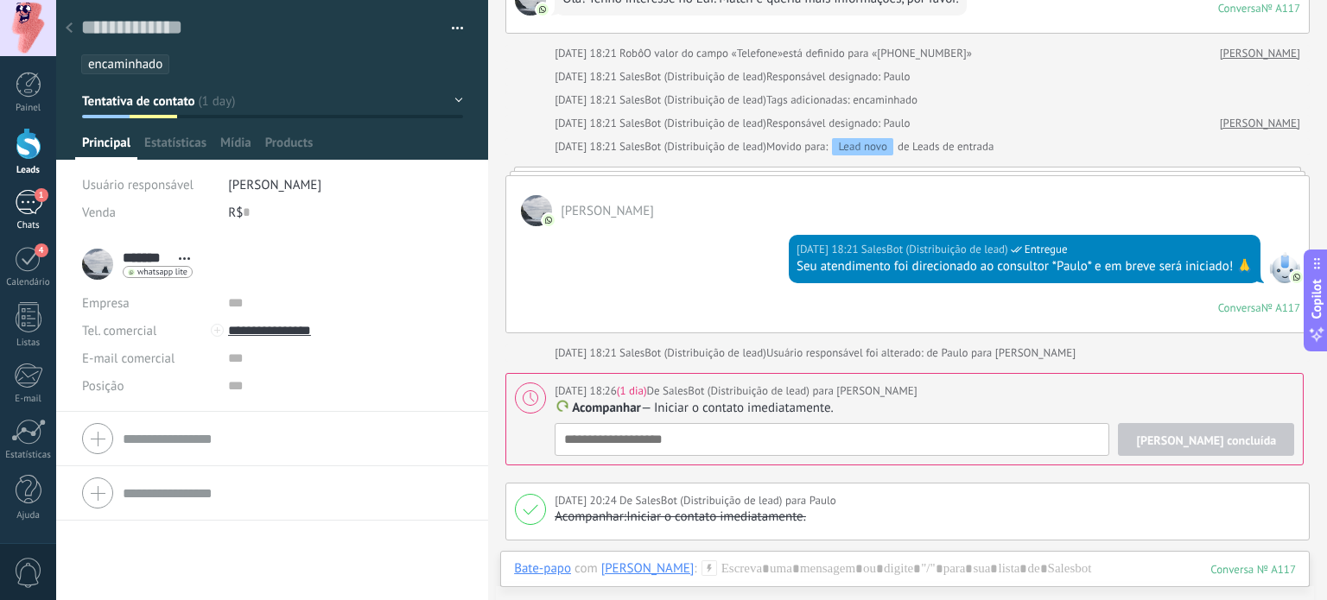
click at [27, 206] on div "1" at bounding box center [29, 202] width 28 height 25
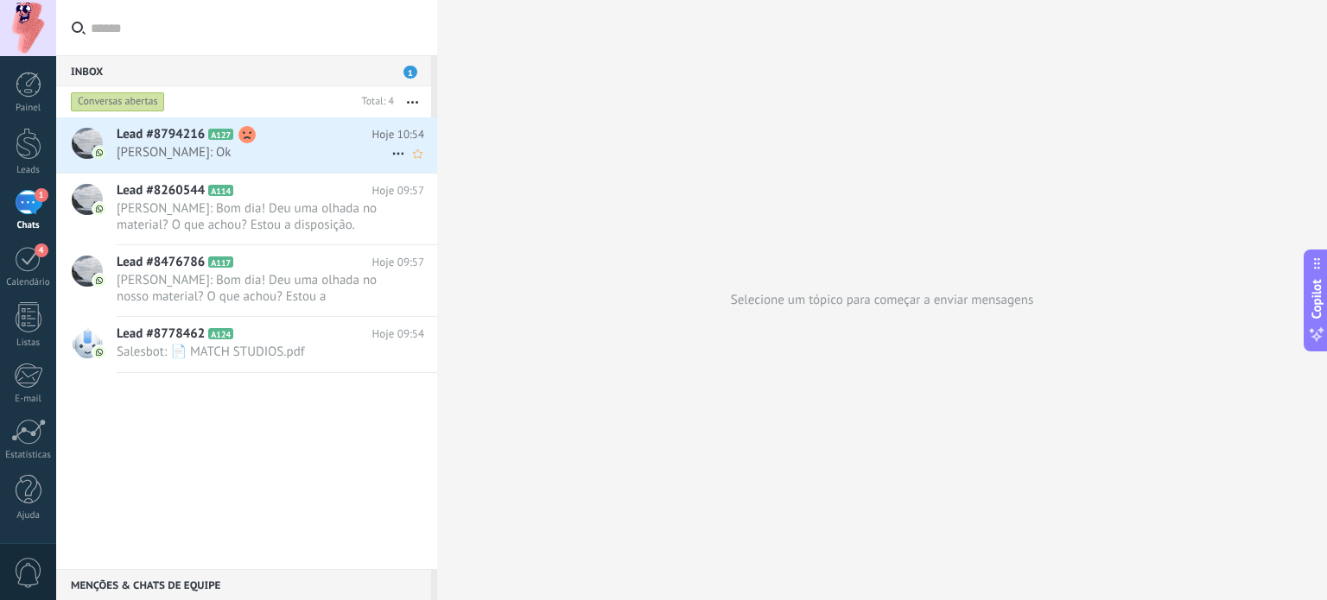
click at [238, 145] on span "[PERSON_NAME]: Ok" at bounding box center [254, 152] width 275 height 16
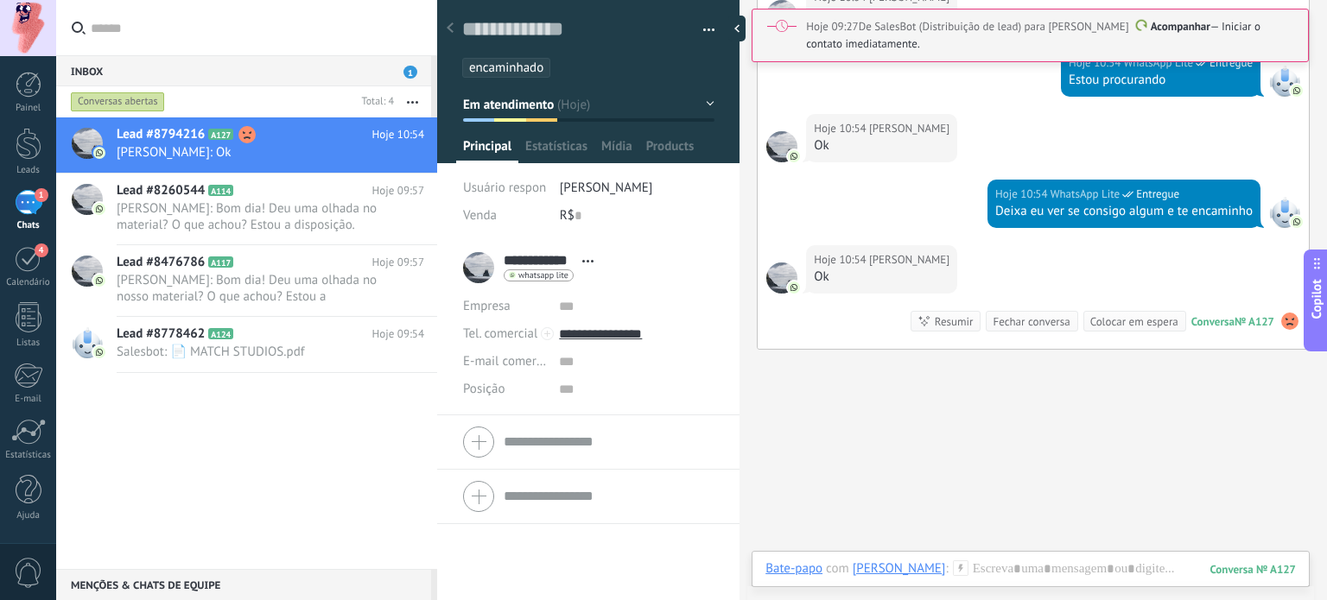
scroll to position [1422, 0]
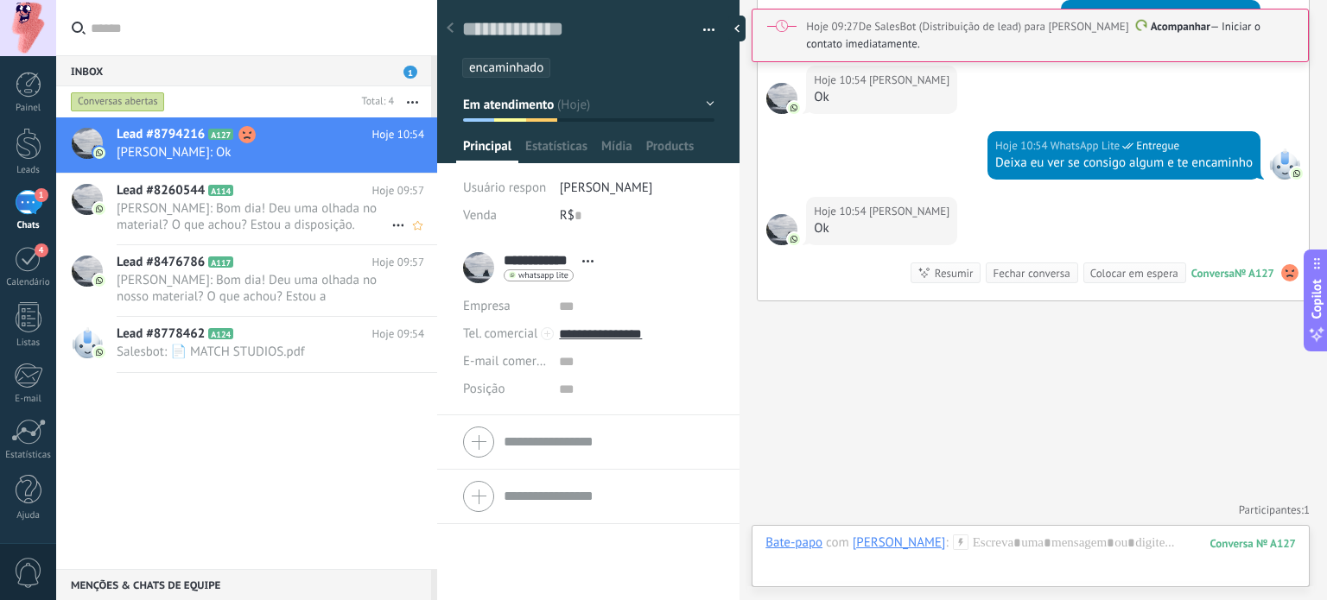
click at [262, 202] on span "[PERSON_NAME]: Bom dia! Deu uma olhada no material? O que achou? Estou a dispos…" at bounding box center [254, 216] width 275 height 33
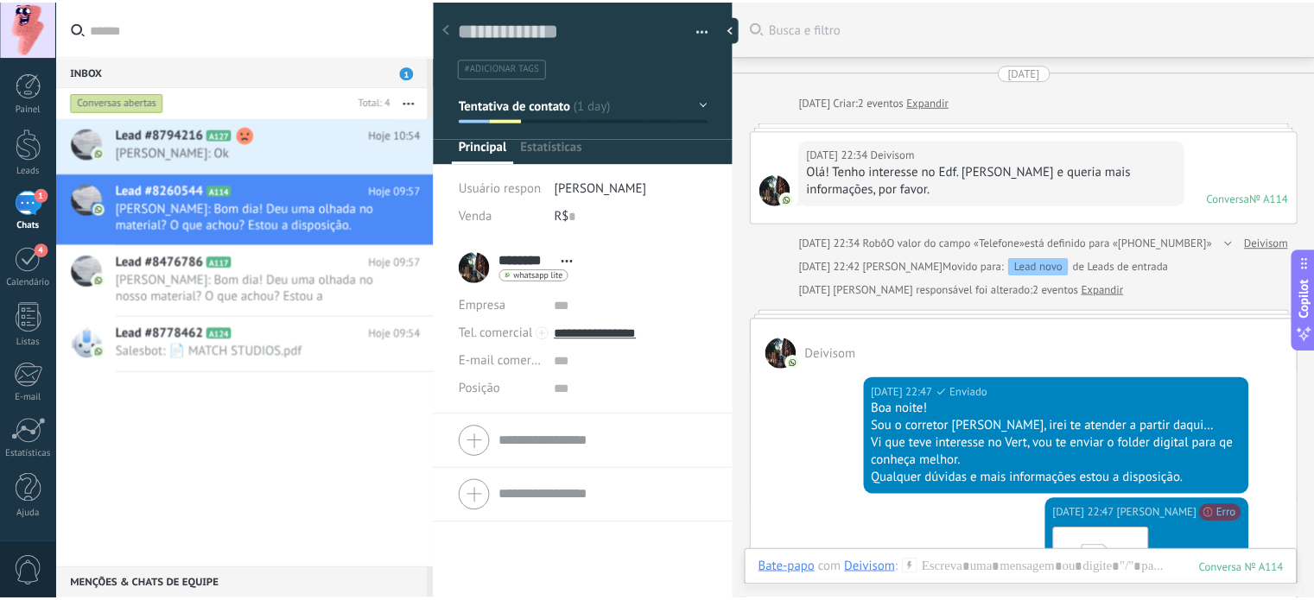
scroll to position [754, 0]
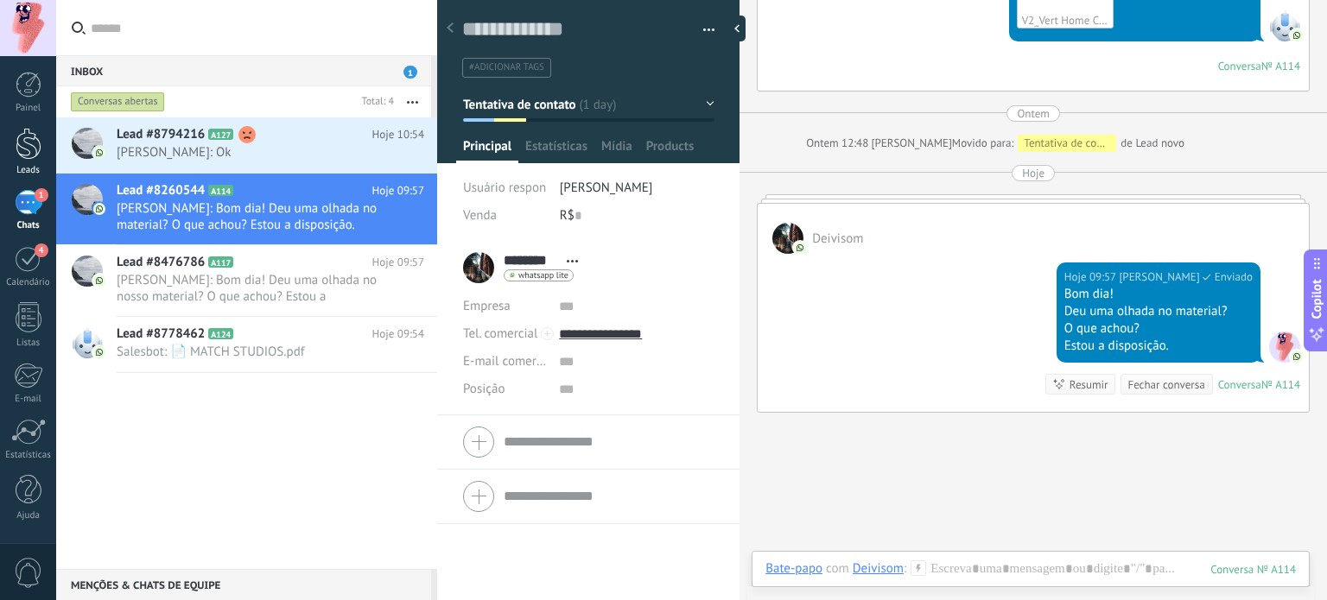
click at [28, 143] on div at bounding box center [29, 144] width 26 height 32
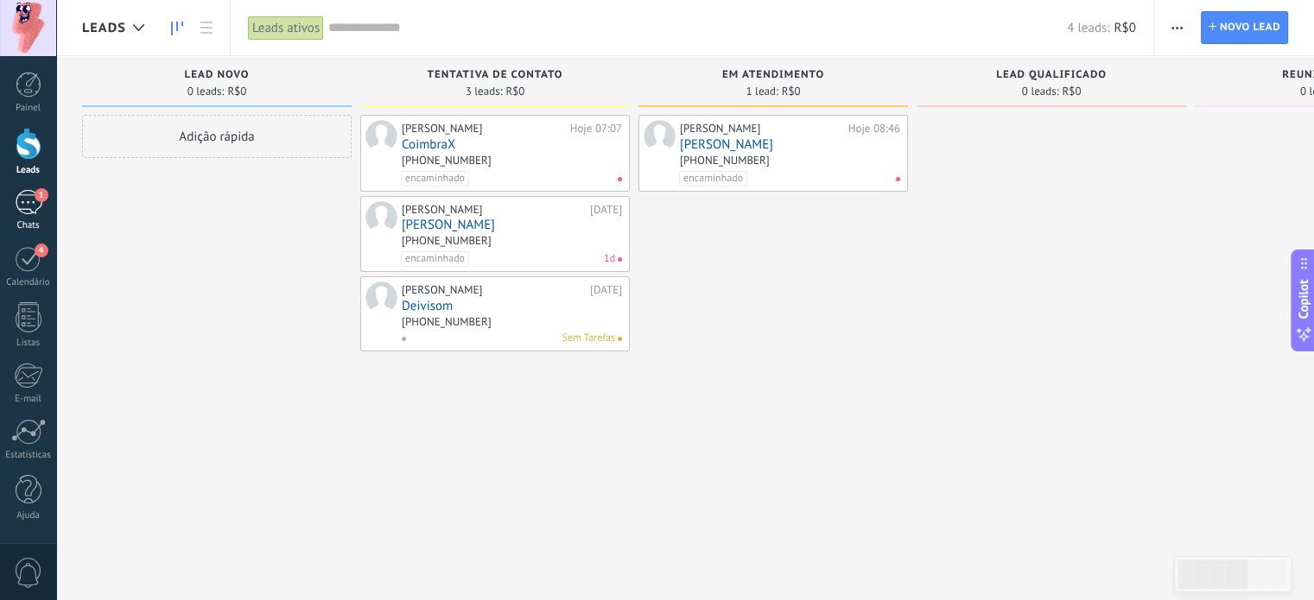
click at [25, 207] on div "1" at bounding box center [29, 202] width 28 height 25
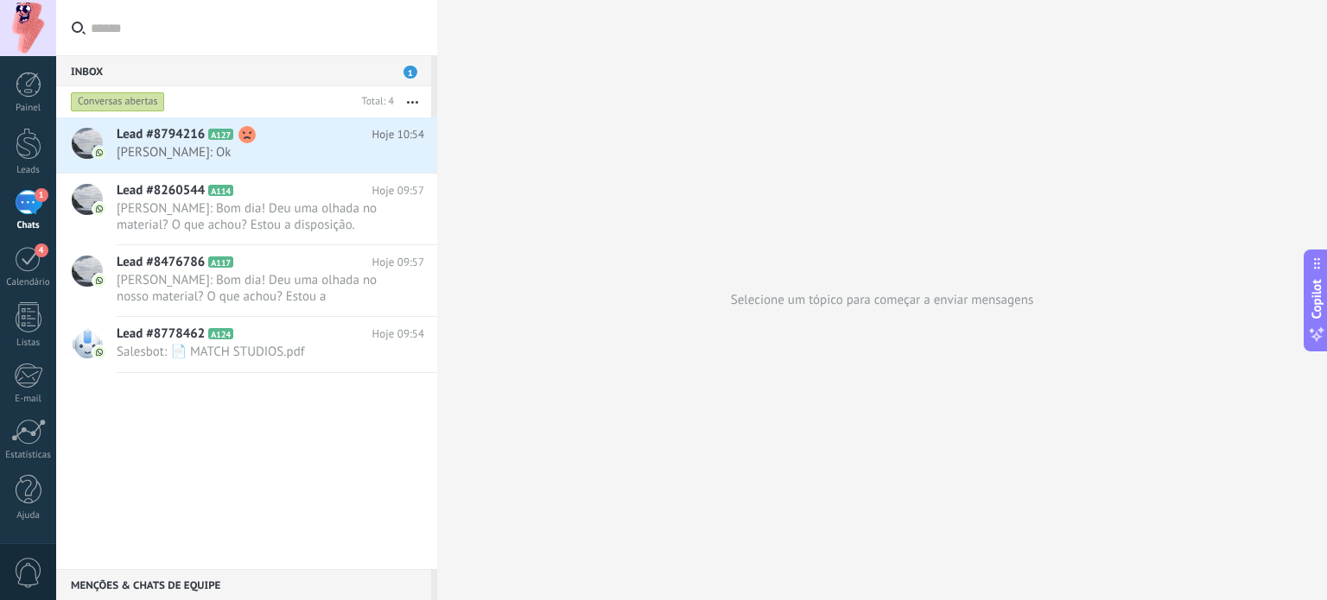
click at [411, 71] on span "1" at bounding box center [410, 72] width 14 height 13
click at [414, 68] on span "1" at bounding box center [410, 72] width 14 height 13
click at [26, 152] on div at bounding box center [29, 144] width 26 height 32
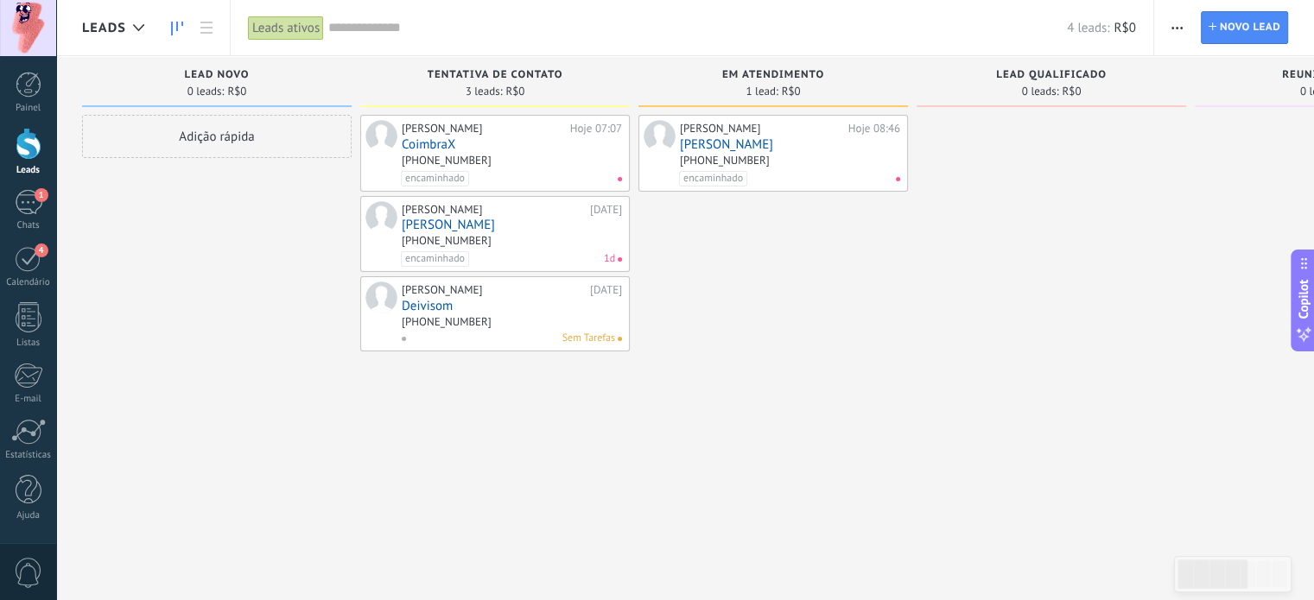
click at [192, 135] on div "Adição rápida" at bounding box center [216, 136] width 269 height 43
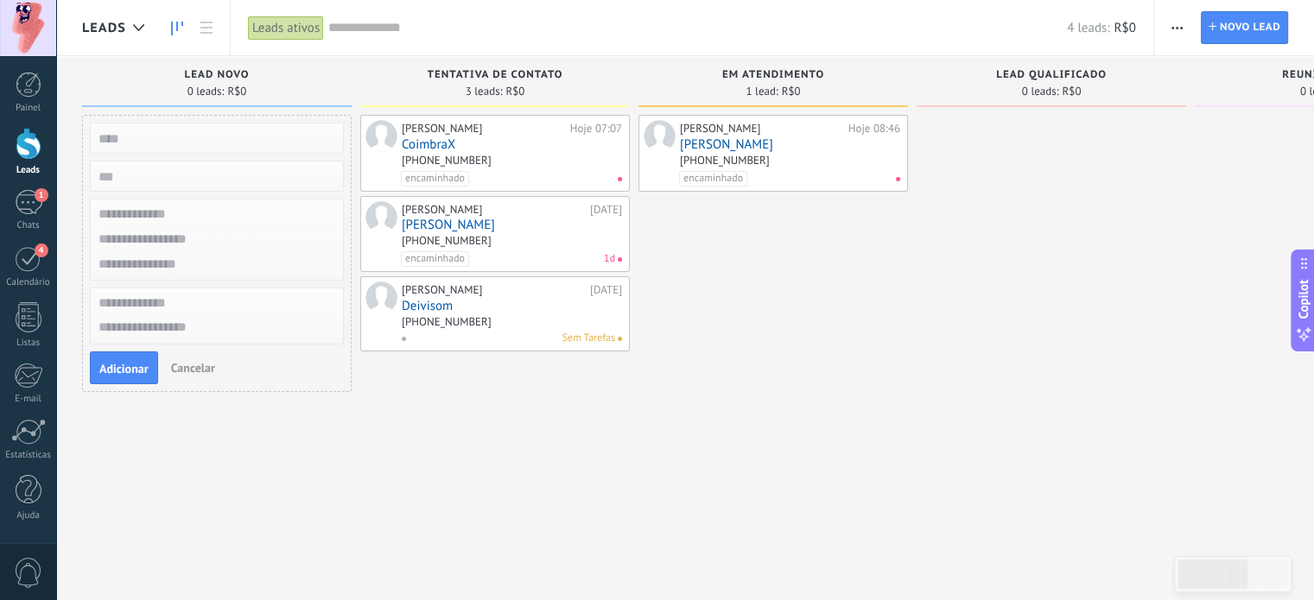
click at [535, 447] on div "[PERSON_NAME] 07:07 CoimbraX [PHONE_NUMBER] encaminhado [PERSON_NAME] [DATE] [P…" at bounding box center [494, 302] width 269 height 375
drag, startPoint x: 322, startPoint y: 456, endPoint x: 302, endPoint y: 448, distance: 21.3
click at [321, 456] on div "Adição rápida Adicionar Cancelar Configurações" at bounding box center [216, 302] width 269 height 375
click at [199, 355] on button "Cancelar" at bounding box center [193, 368] width 58 height 26
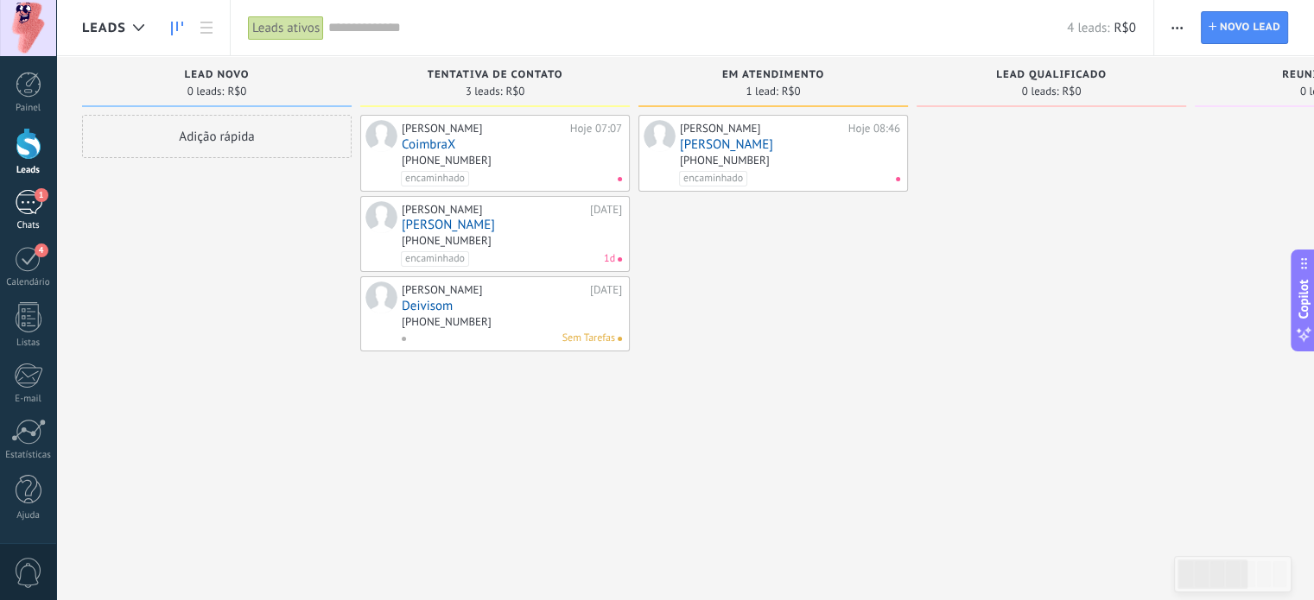
click at [29, 199] on div "1" at bounding box center [29, 202] width 28 height 25
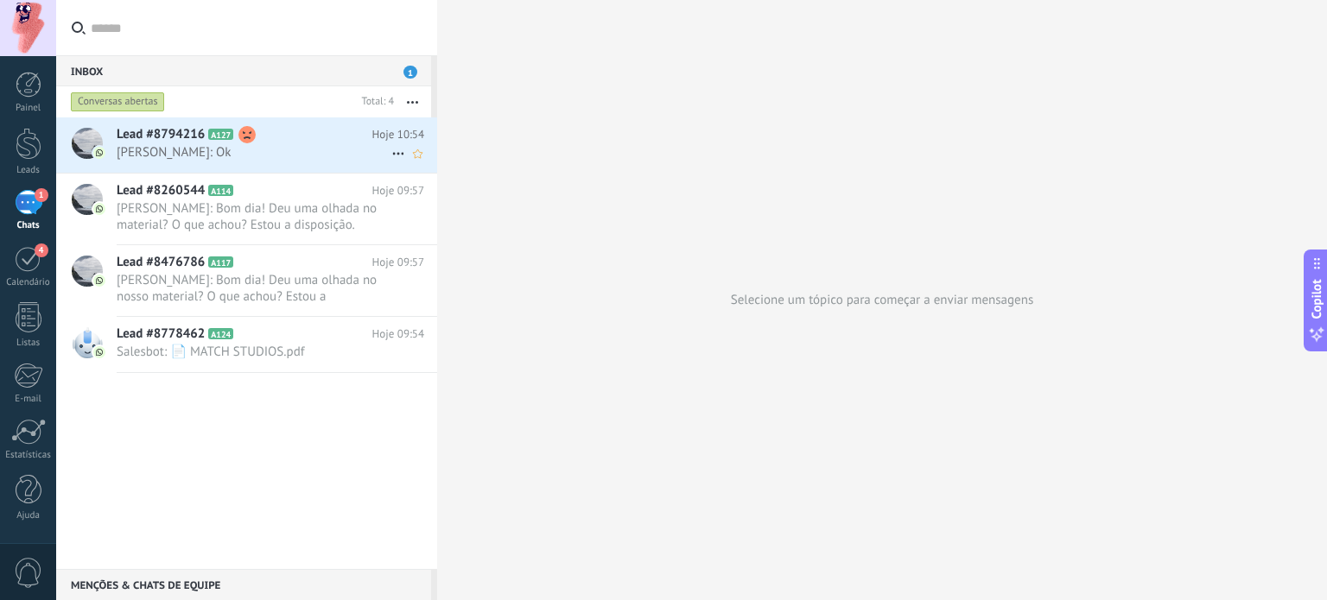
click at [246, 136] on use at bounding box center [246, 134] width 17 height 17
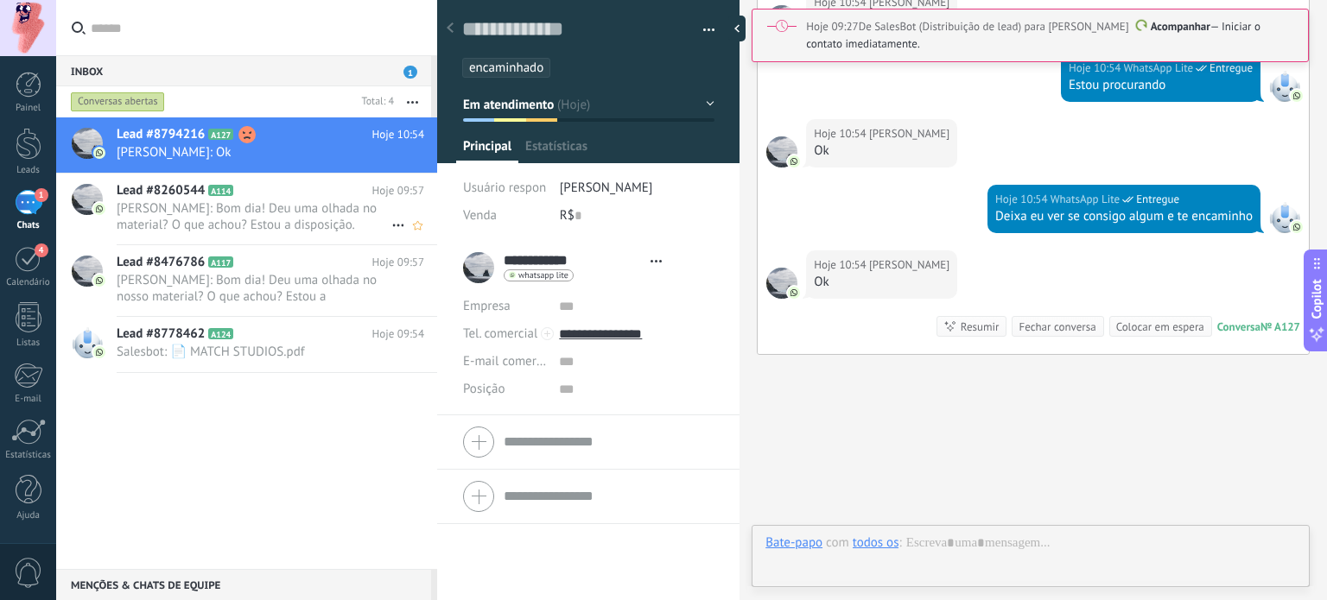
scroll to position [25, 0]
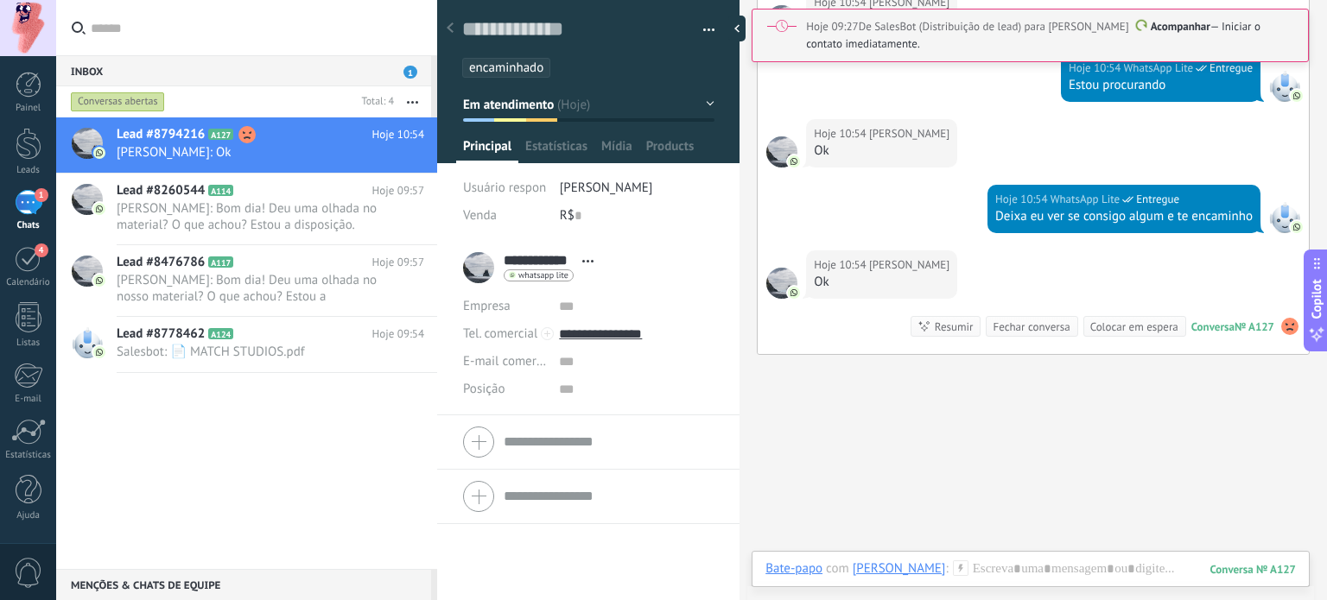
click at [1284, 320] on use at bounding box center [1289, 326] width 17 height 17
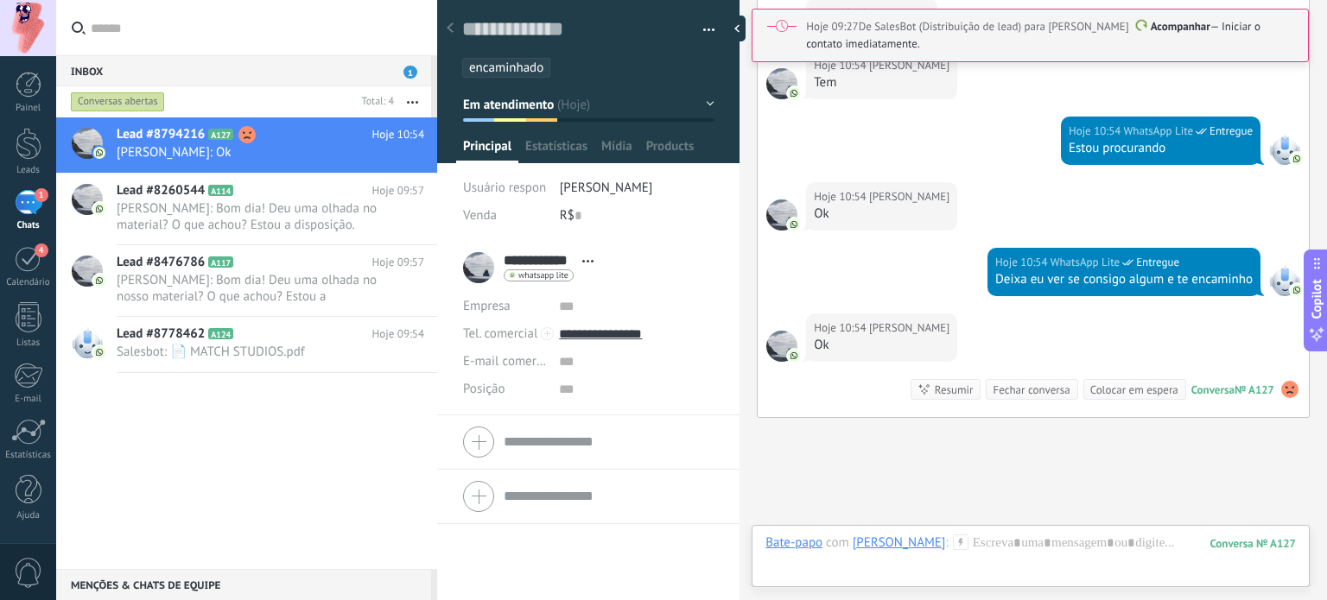
scroll to position [1422, 0]
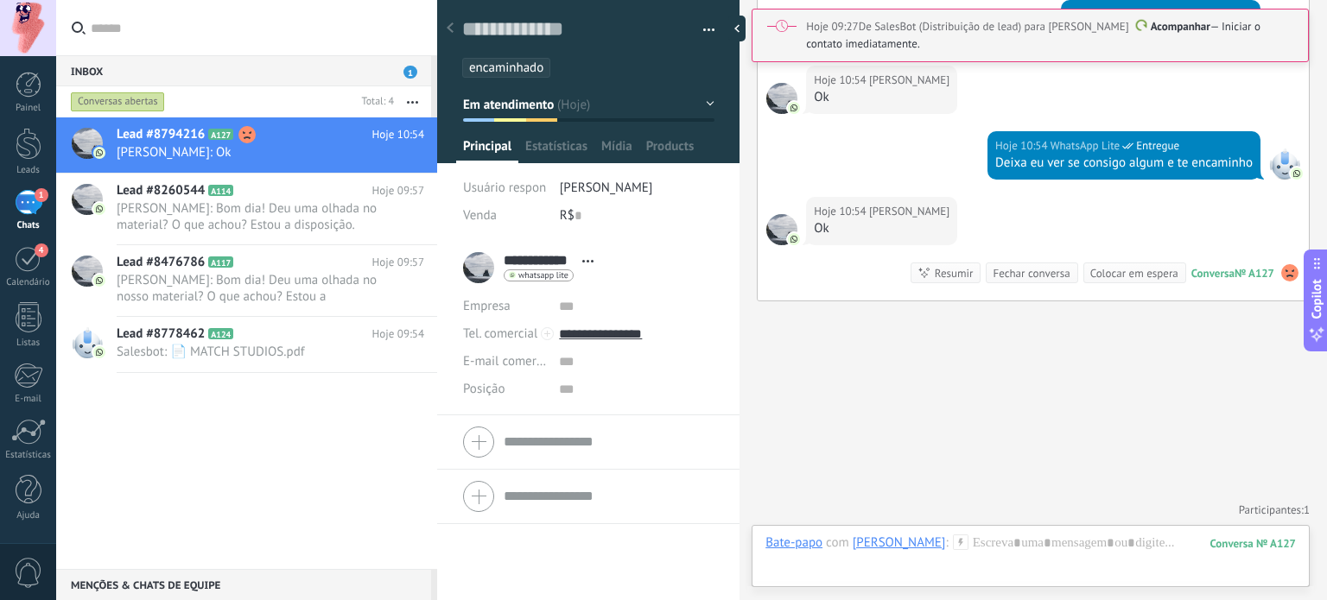
click at [20, 200] on div "1" at bounding box center [29, 202] width 28 height 25
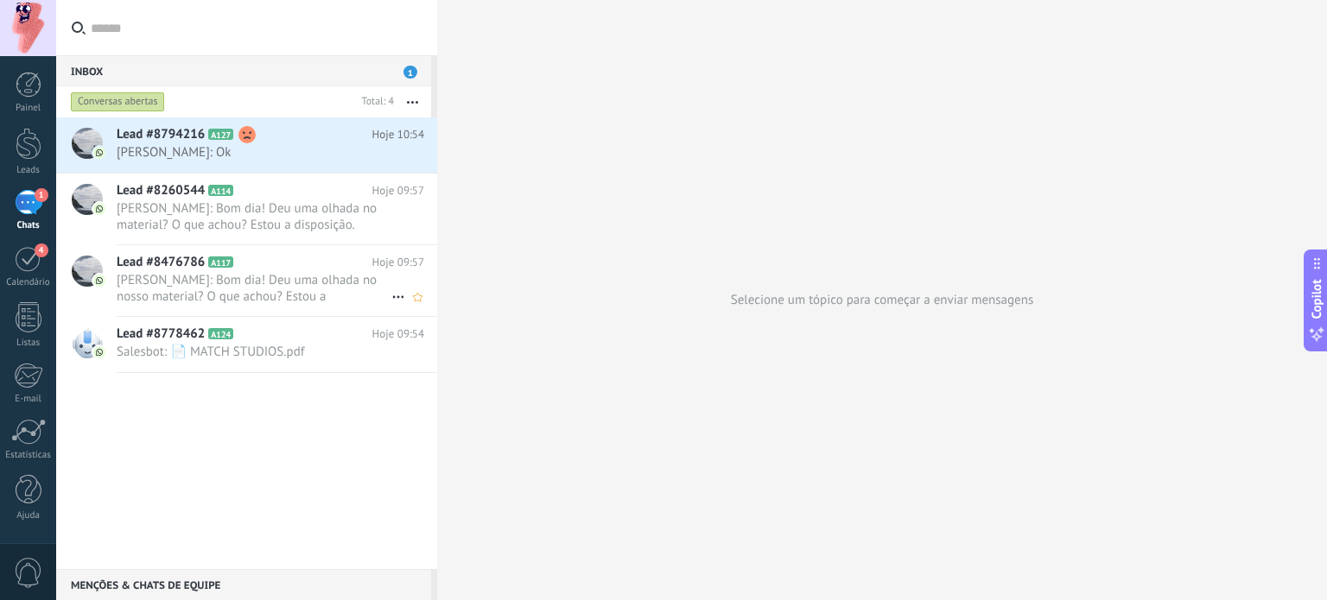
click at [283, 272] on span "[PERSON_NAME]: Bom dia! Deu uma olhada no nosso material? O que achou? Estou a …" at bounding box center [254, 288] width 275 height 33
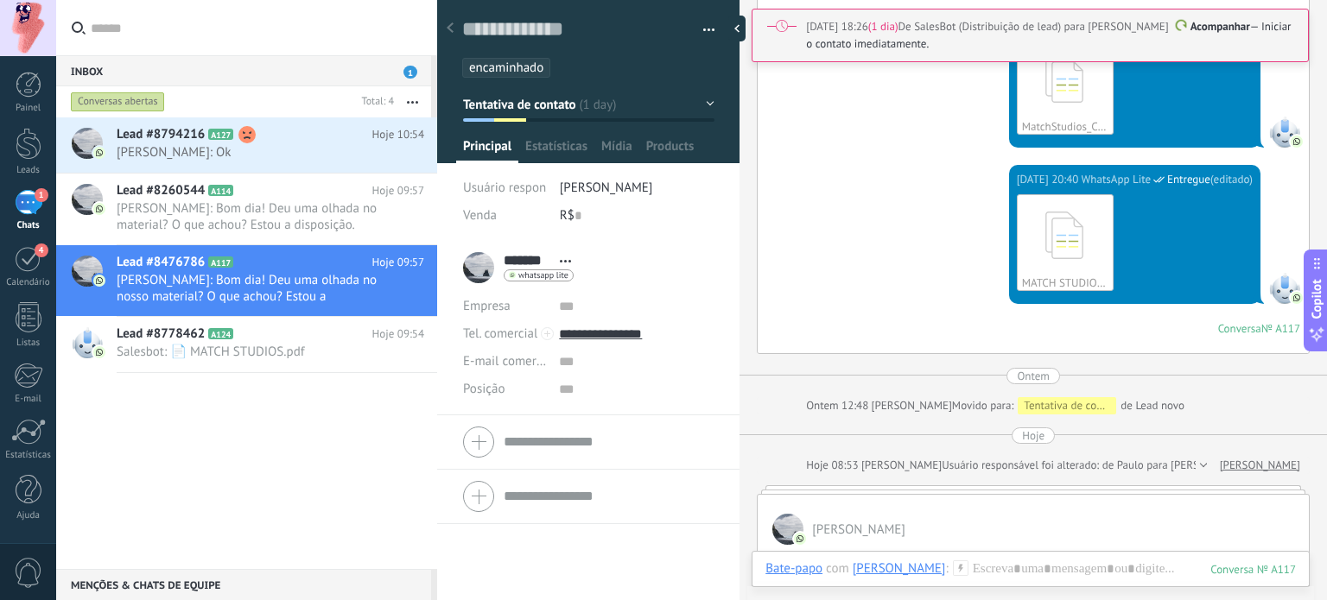
scroll to position [1782, 0]
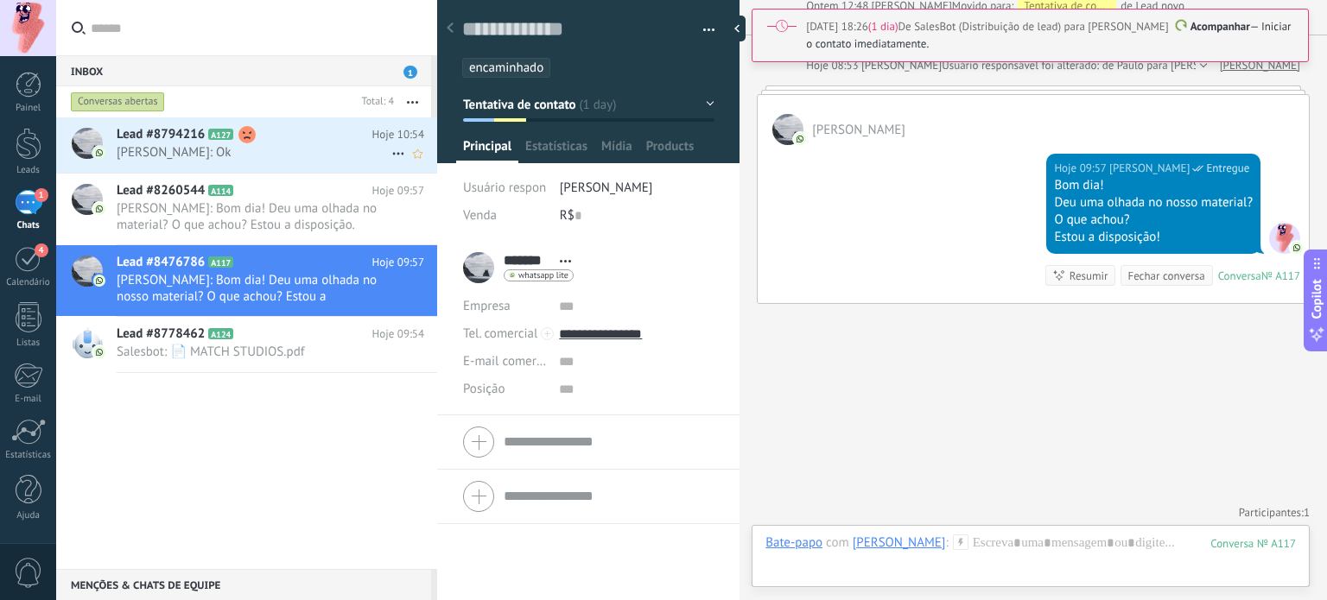
click at [214, 152] on span "[PERSON_NAME]: Ok" at bounding box center [254, 152] width 275 height 16
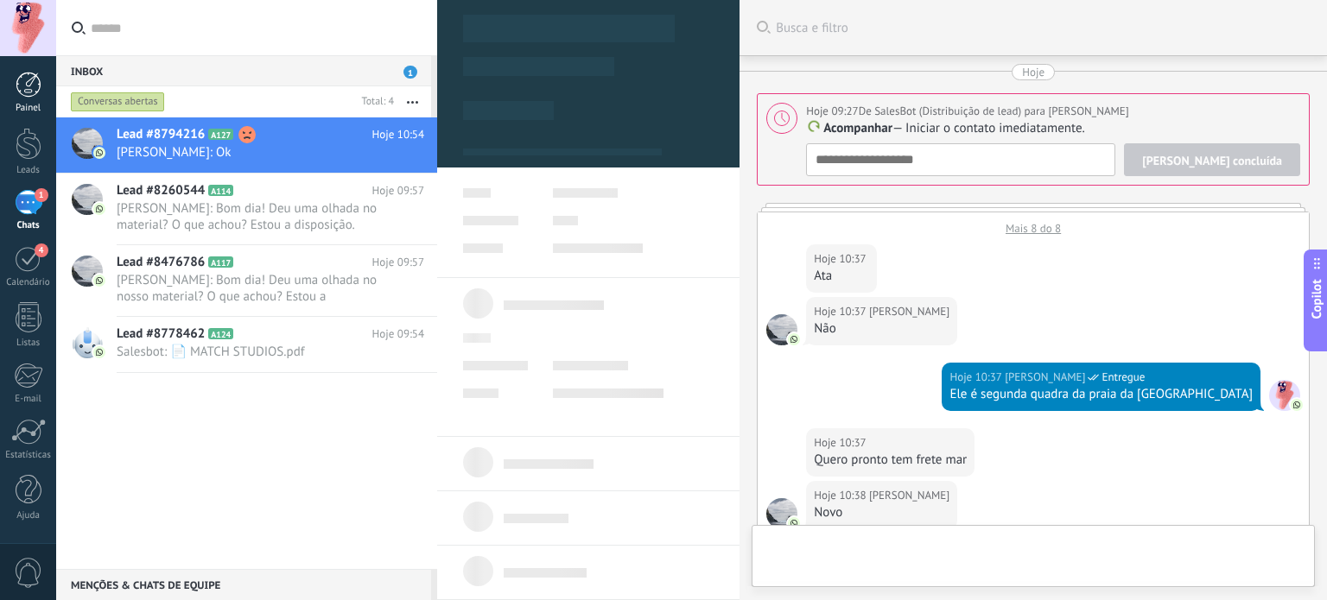
type textarea "**********"
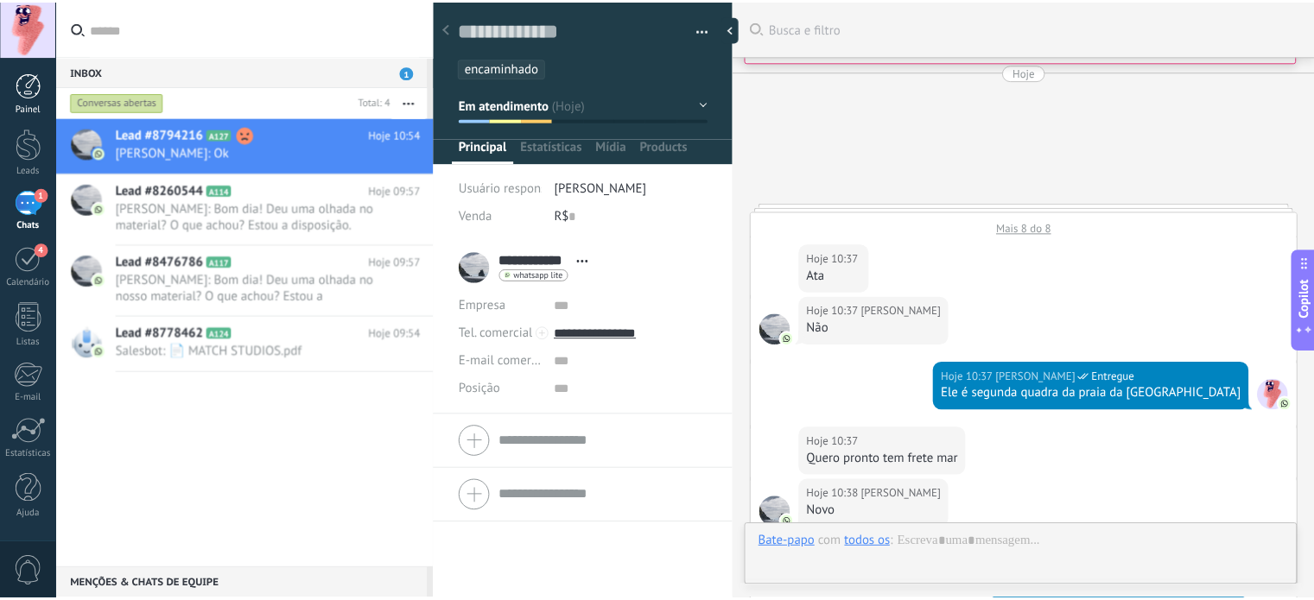
scroll to position [1422, 0]
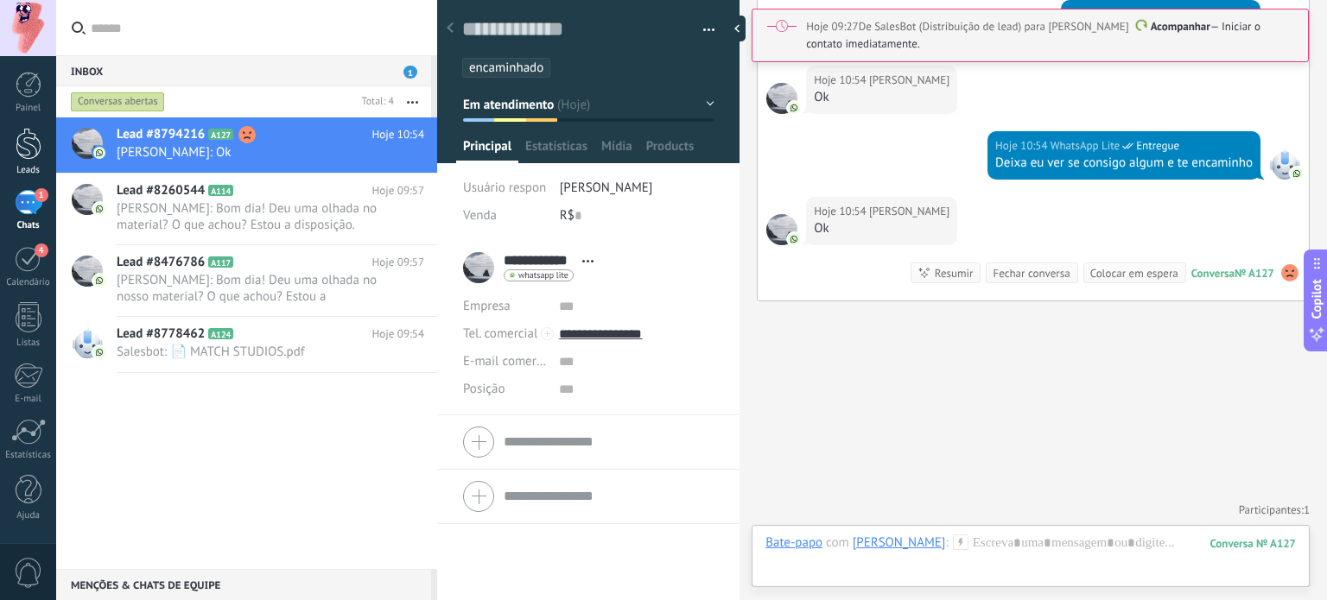
click at [24, 139] on div at bounding box center [29, 144] width 26 height 32
